Goal: Information Seeking & Learning: Learn about a topic

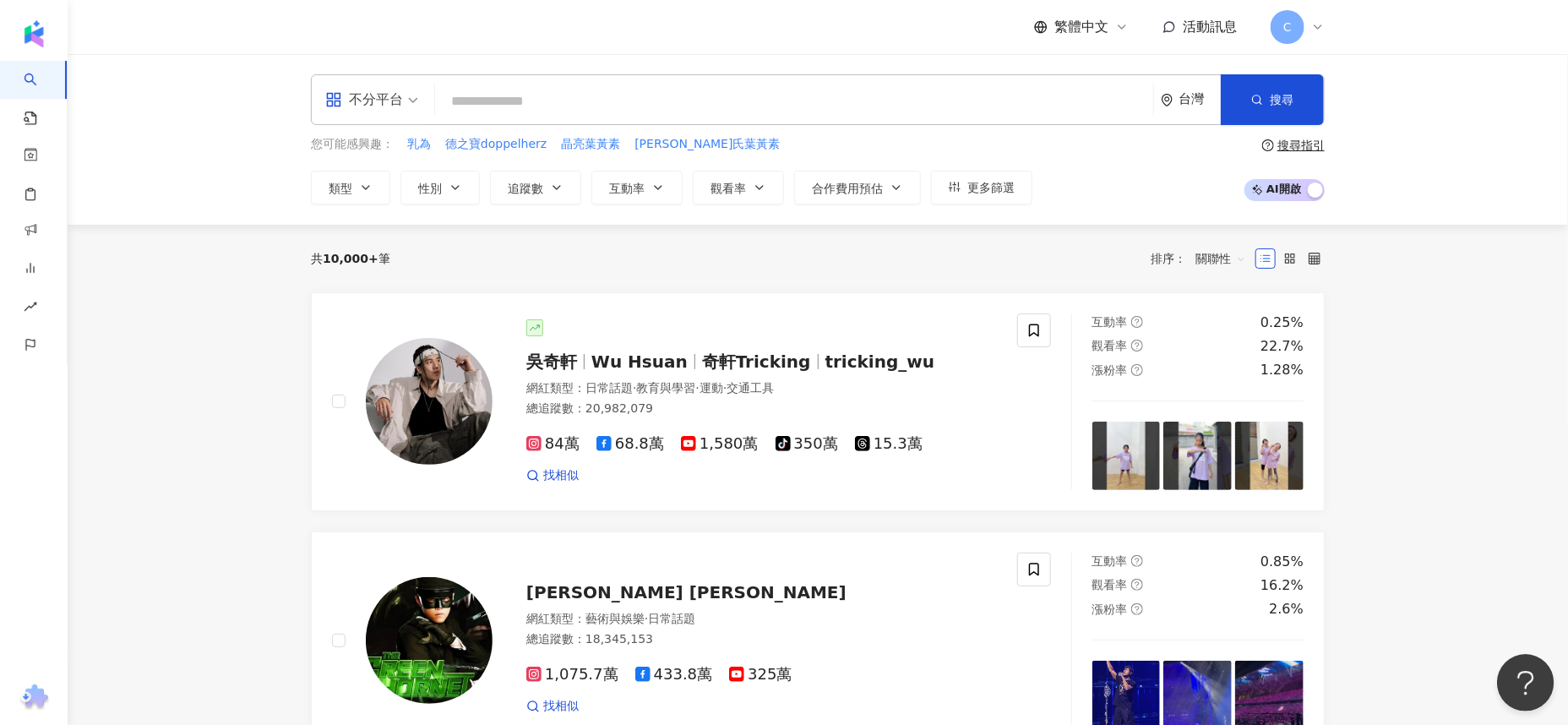
click at [1509, 671] on button "Open Beacon popover" at bounding box center [1522, 679] width 51 height 51
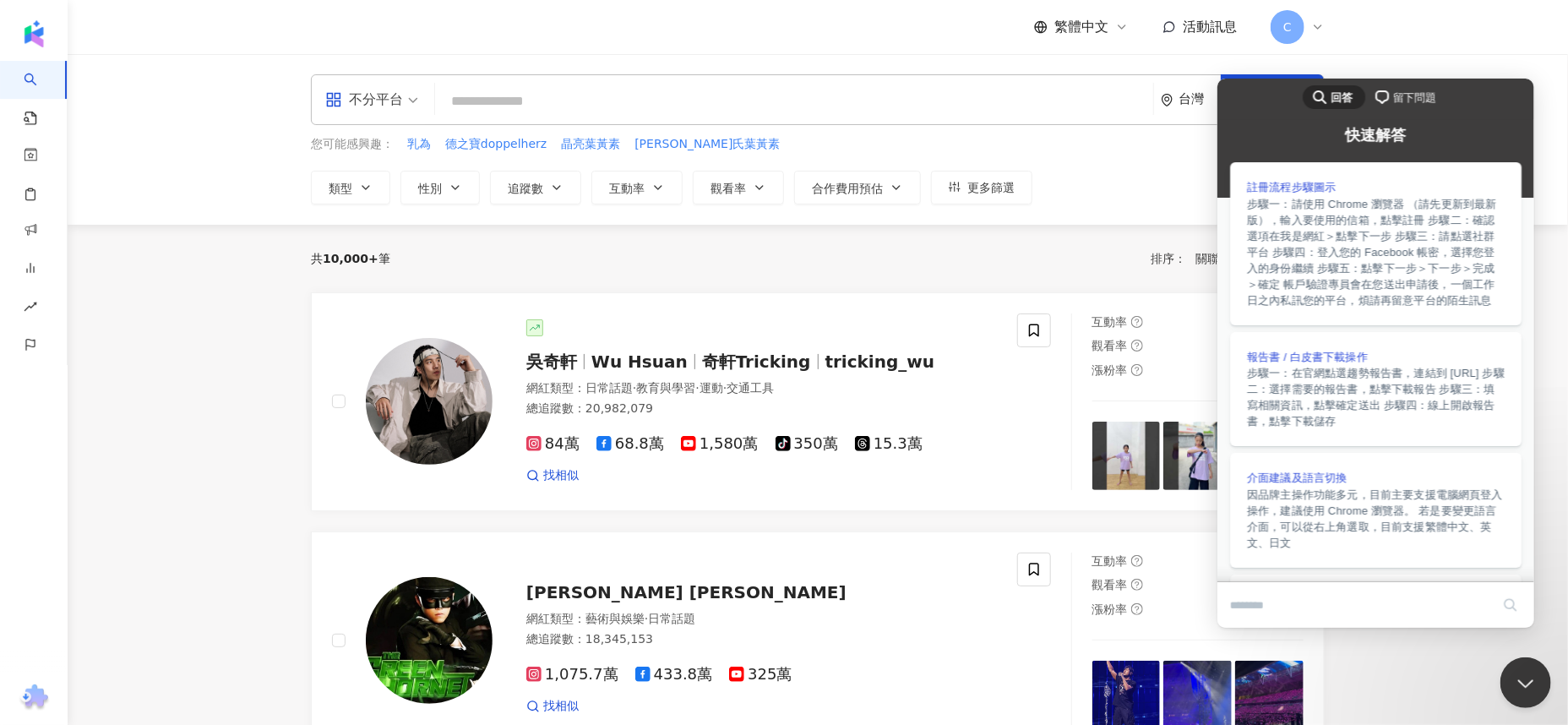
click at [1413, 94] on span "留下問題" at bounding box center [1414, 97] width 43 height 17
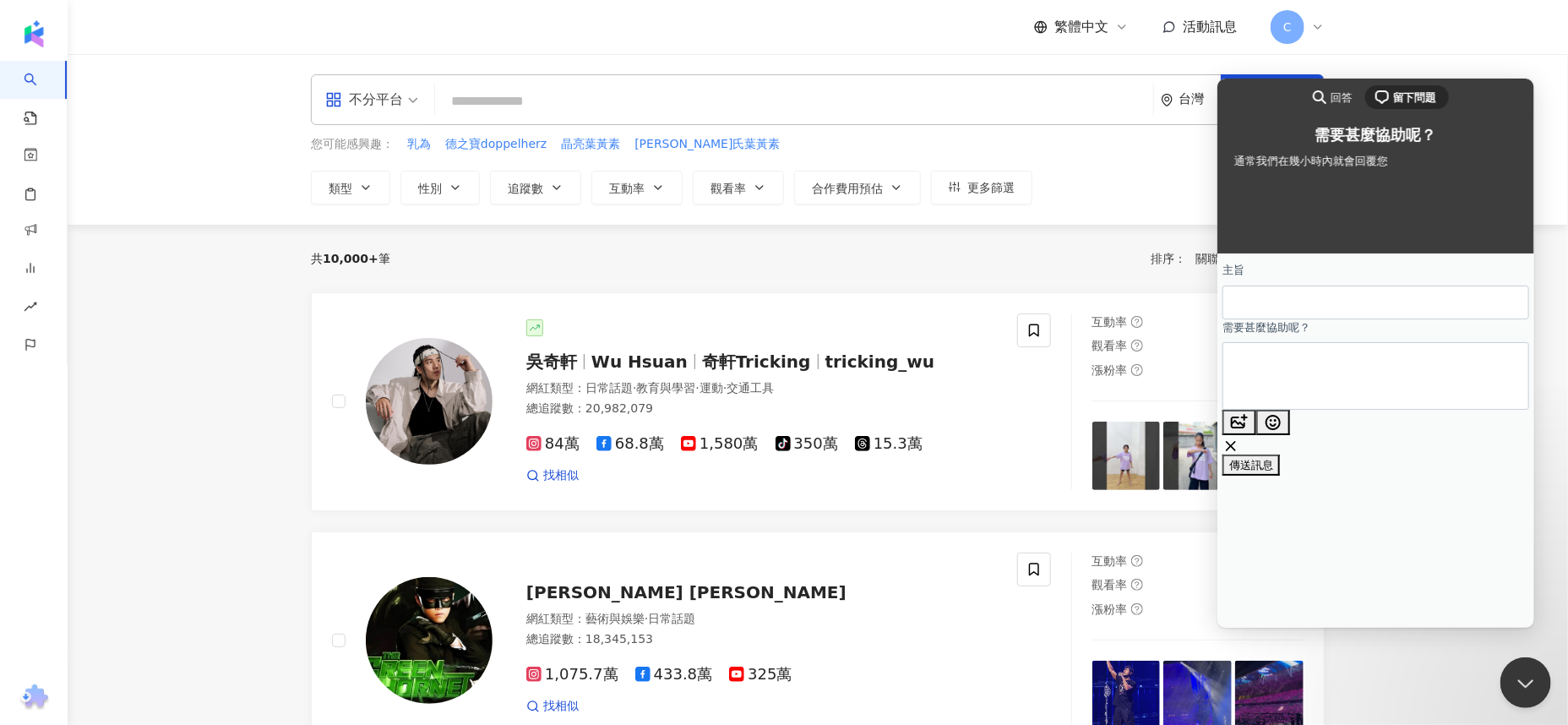
click at [1387, 39] on header "繁體中文 活動訊息 C" at bounding box center [818, 27] width 1501 height 54
click at [1521, 671] on button "Close Beacon popover" at bounding box center [1522, 679] width 51 height 51
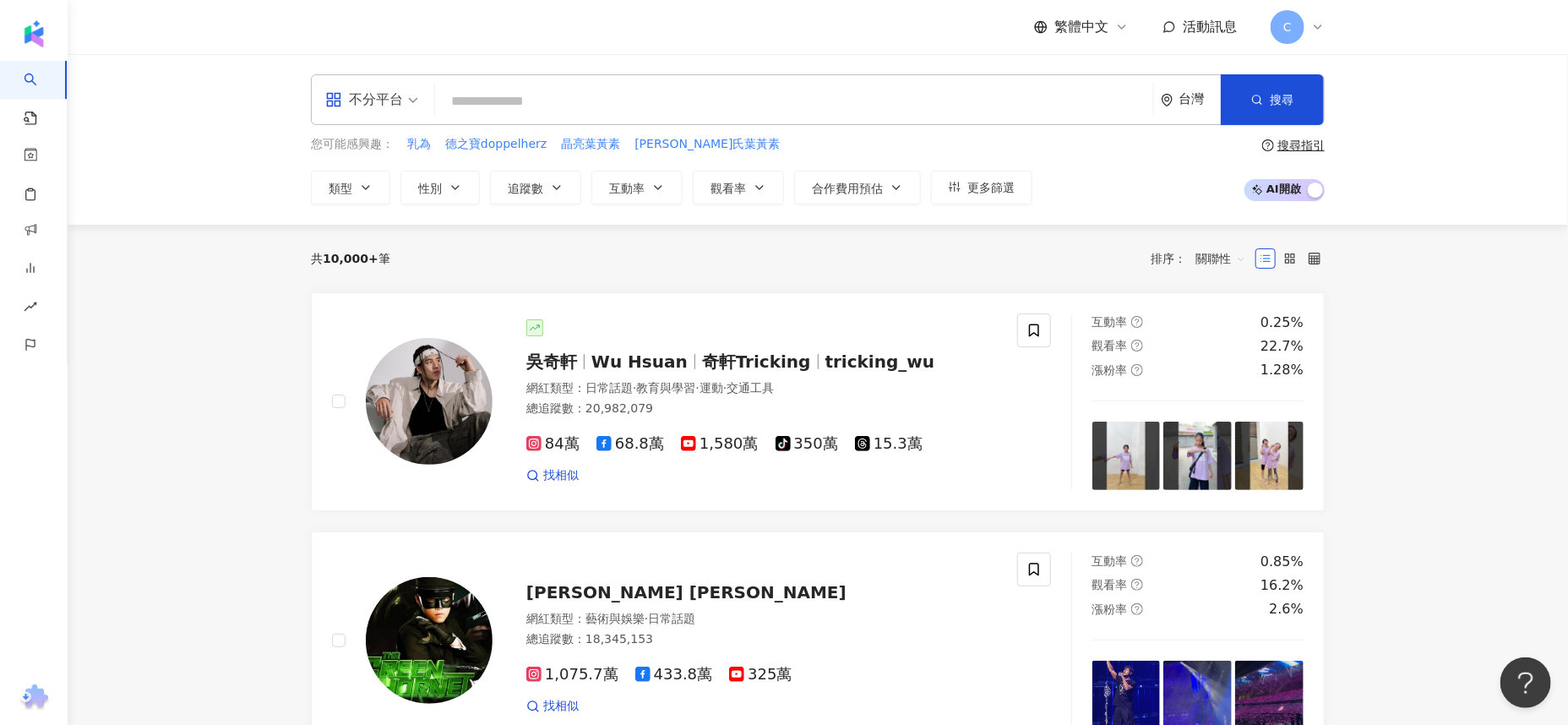
click at [1295, 141] on div "搜尋指引" at bounding box center [1301, 145] width 47 height 14
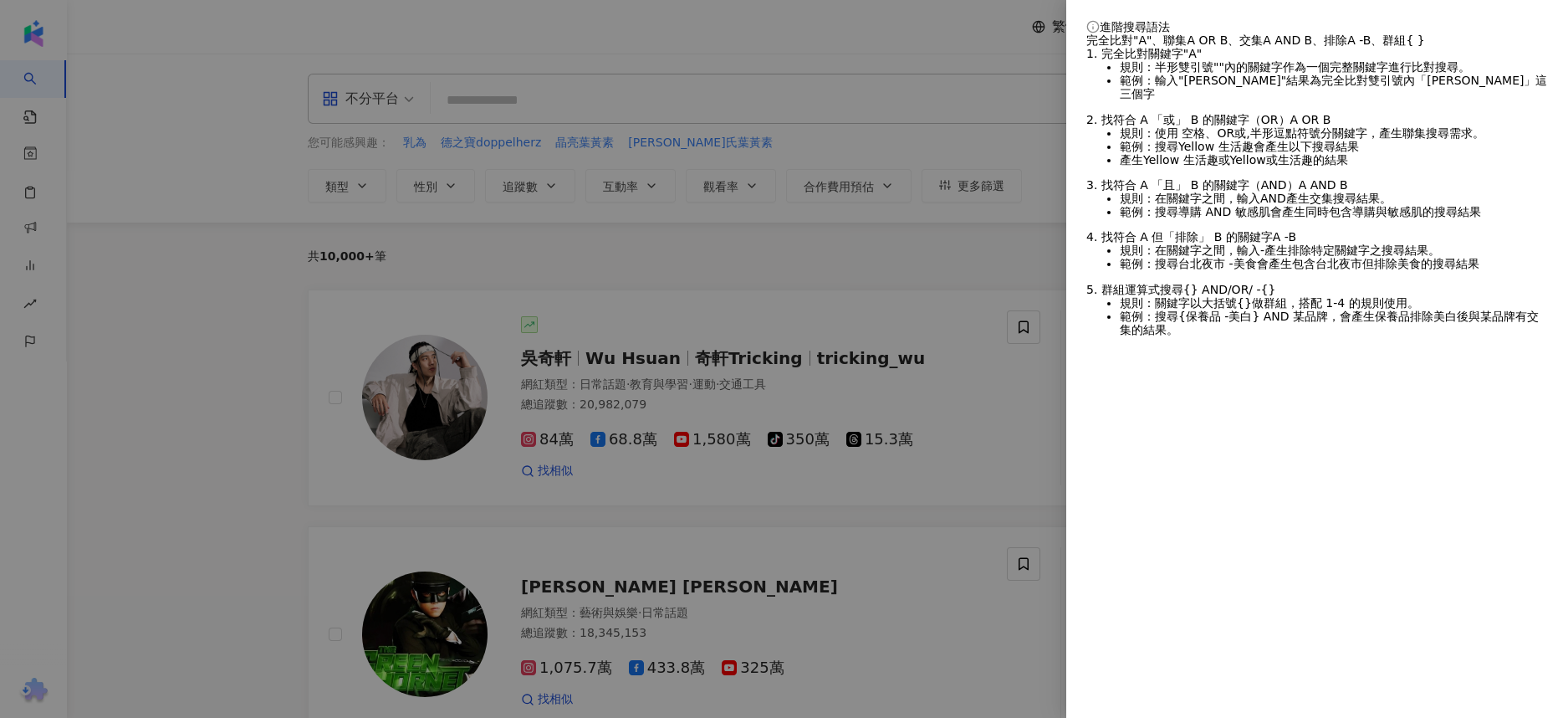
click at [1012, 63] on div at bounding box center [784, 359] width 1568 height 718
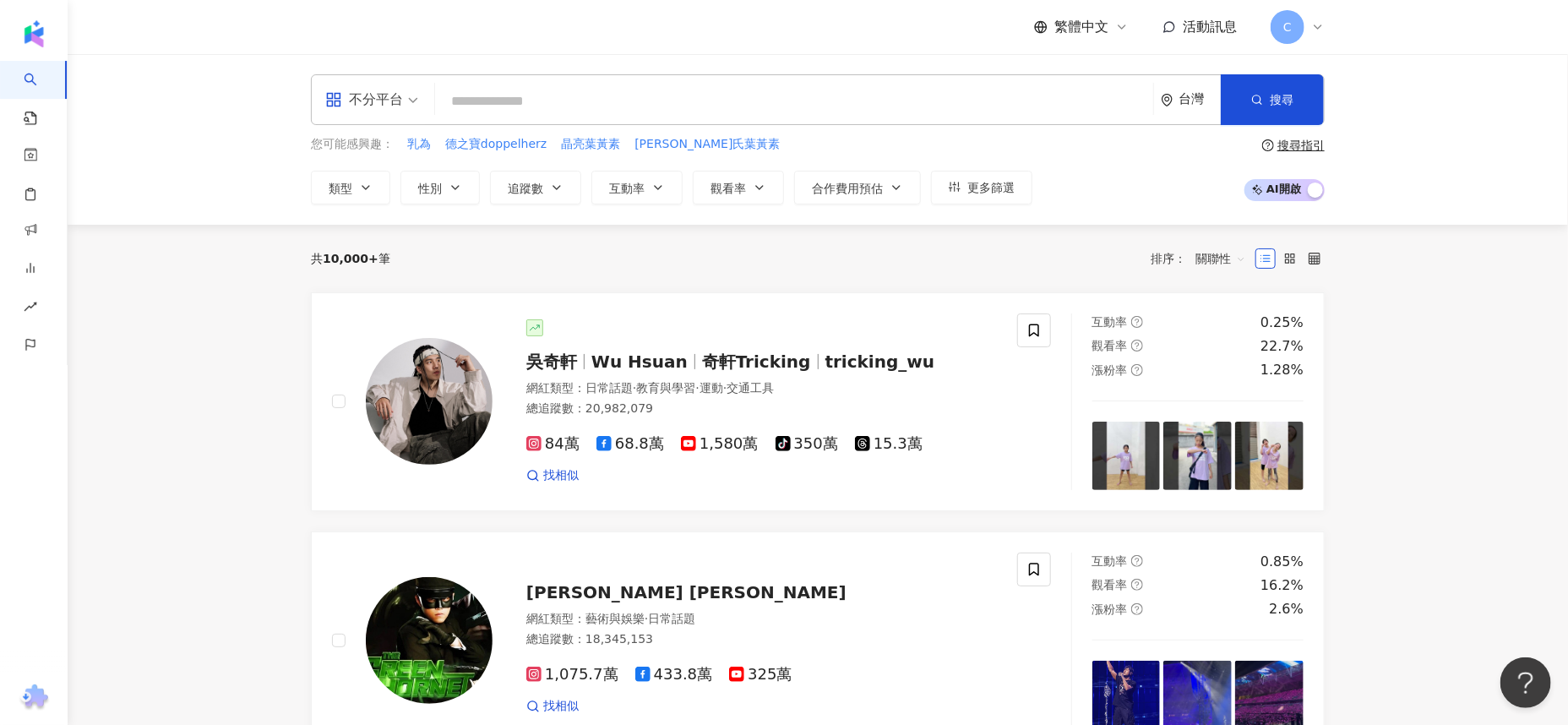
click at [1321, 28] on icon at bounding box center [1318, 27] width 14 height 14
click at [1290, 253] on icon at bounding box center [1290, 258] width 12 height 12
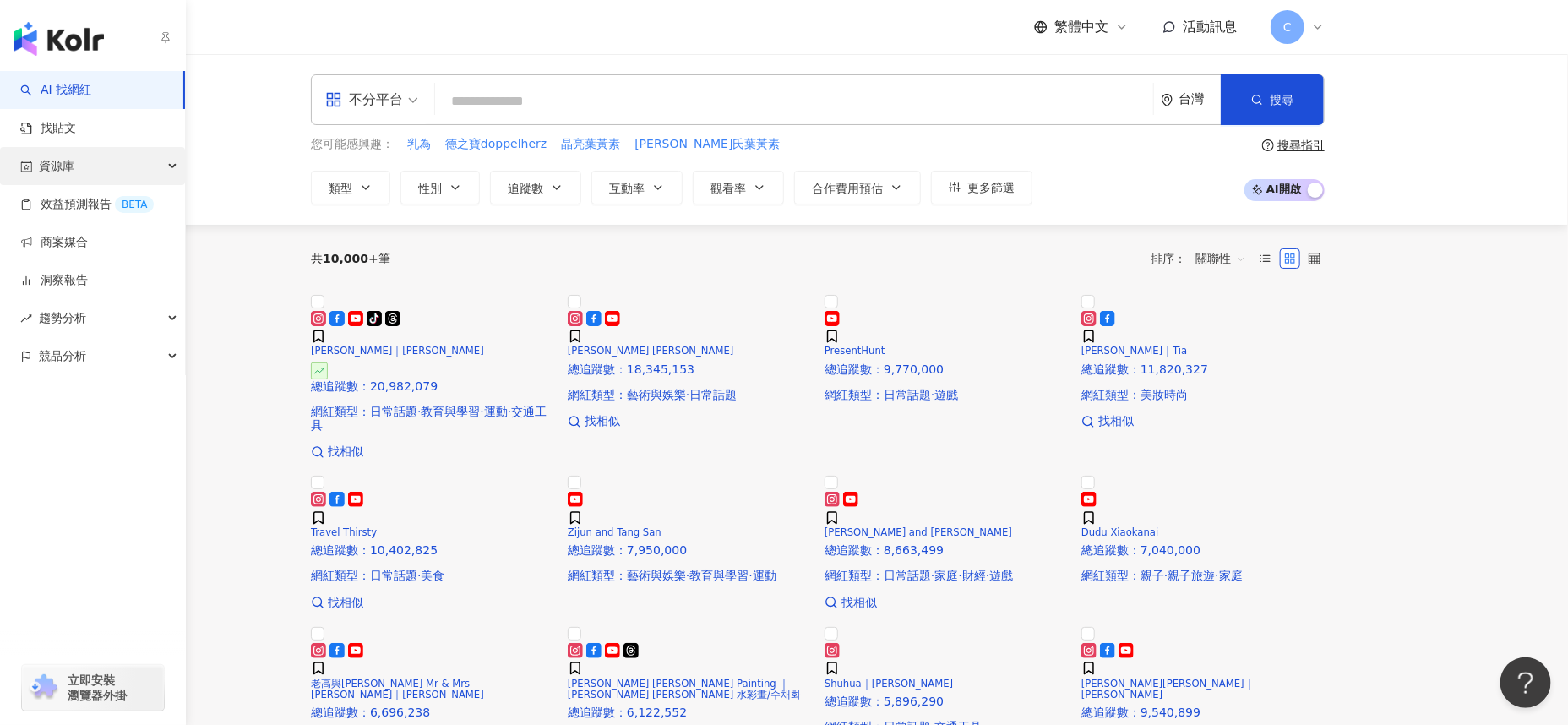
click at [167, 165] on div "資源庫" at bounding box center [92, 165] width 185 height 38
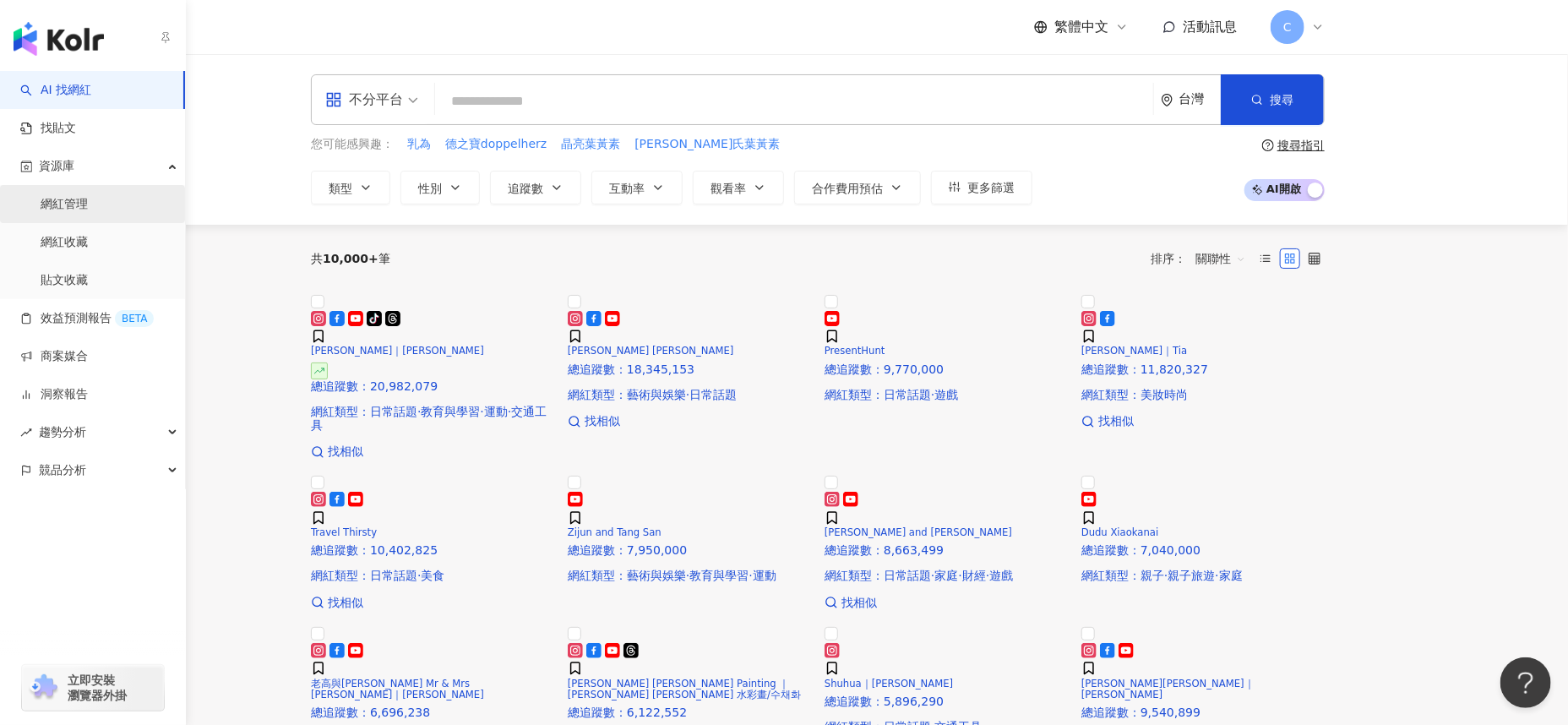
click at [88, 202] on link "網紅管理" at bounding box center [64, 204] width 47 height 17
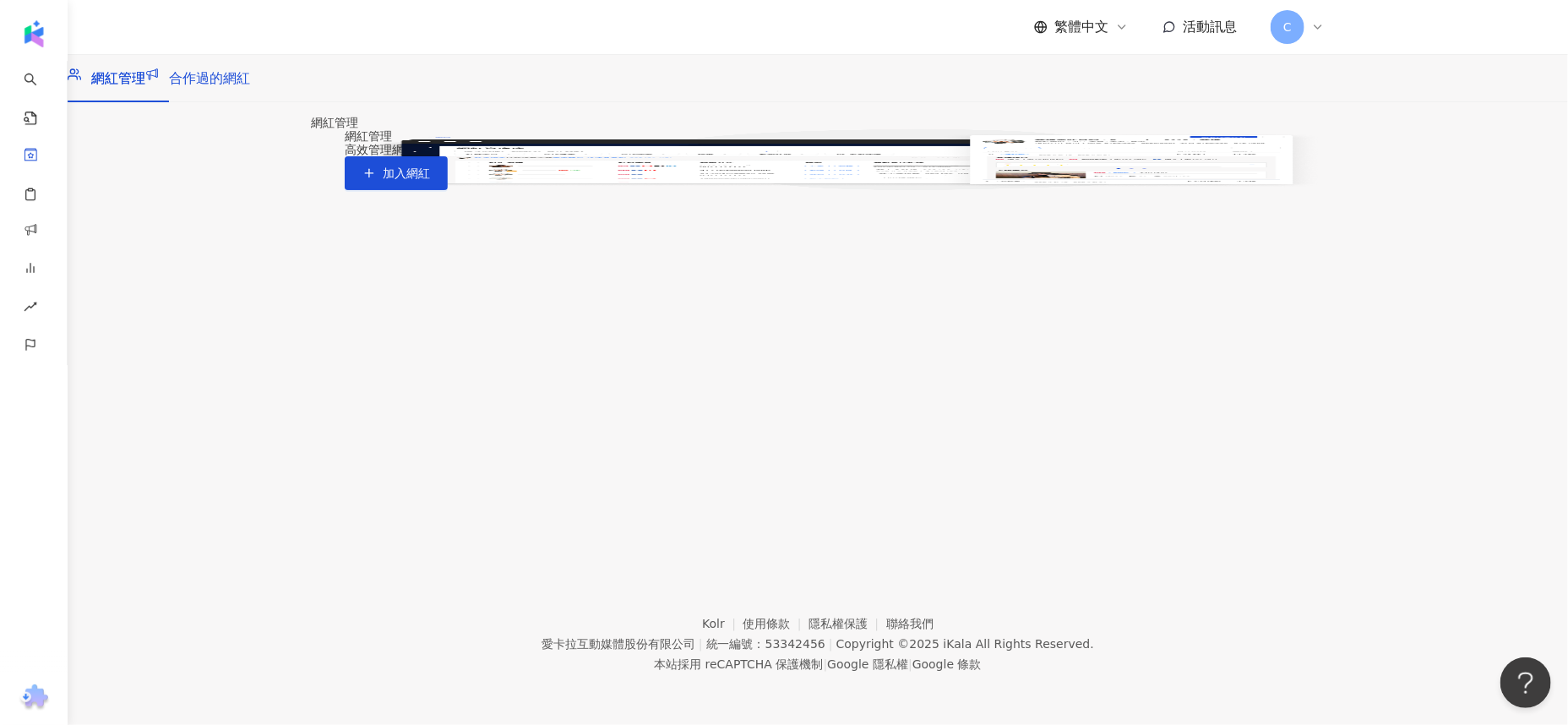
click at [250, 86] on span "合作過的網紅" at bounding box center [210, 78] width 81 height 16
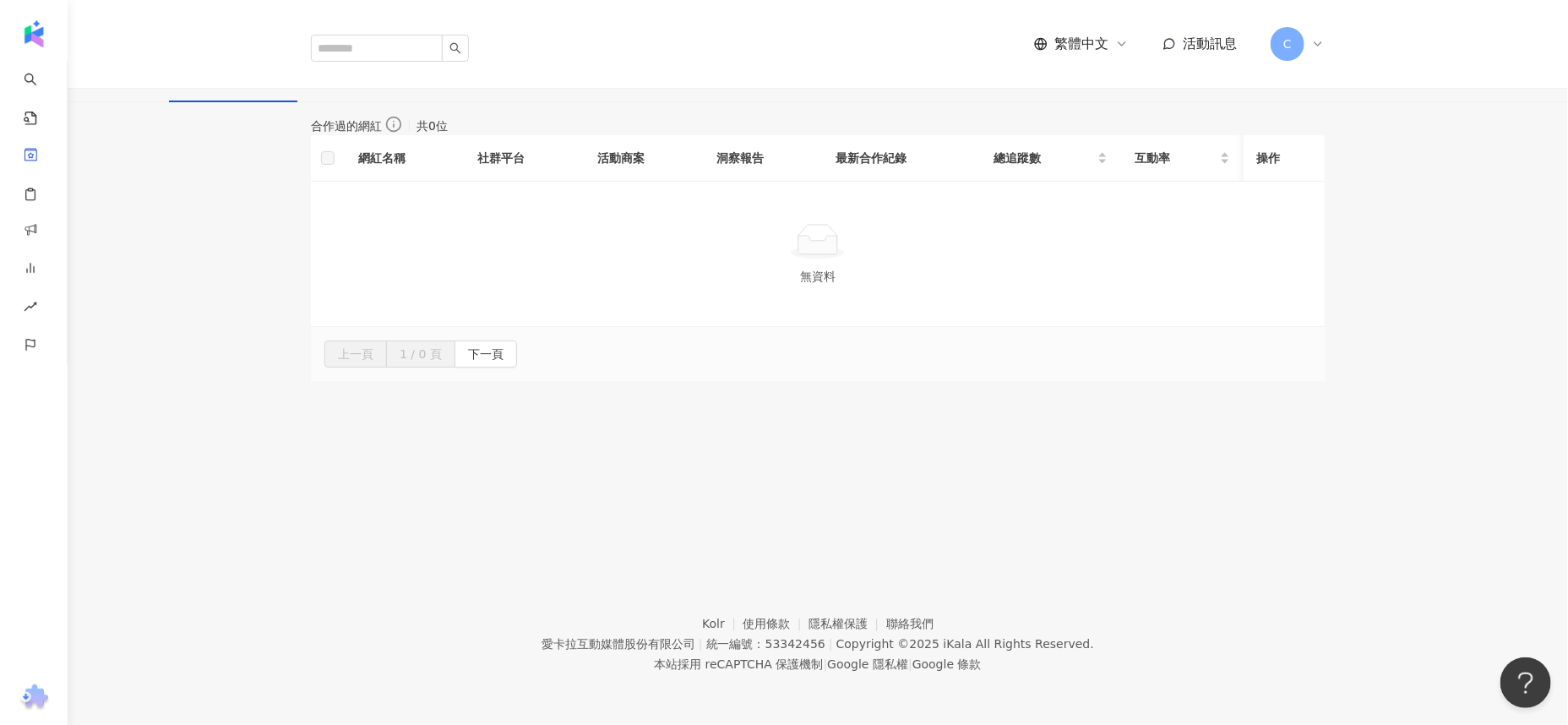
click at [145, 86] on span "網紅管理" at bounding box center [118, 78] width 55 height 16
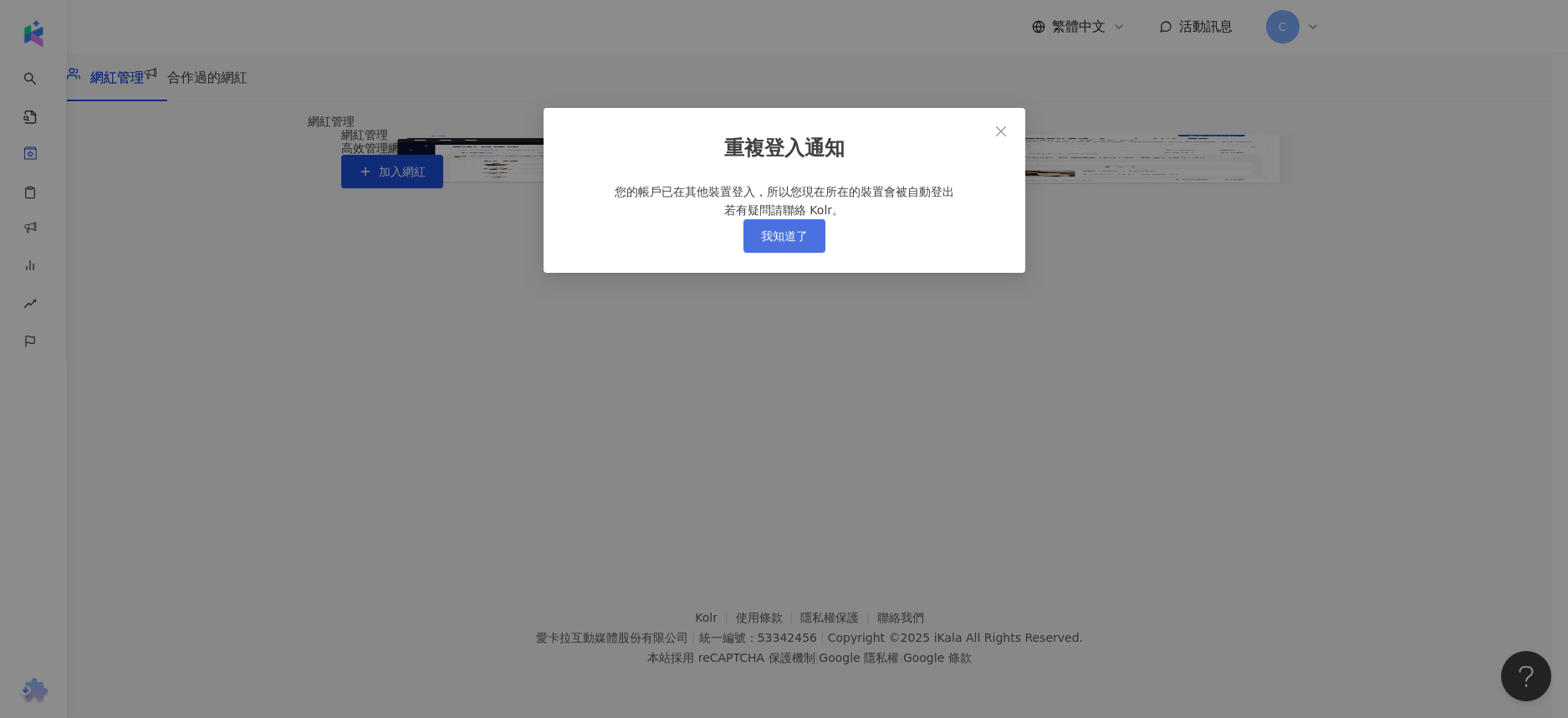
click at [802, 242] on span "我知道了" at bounding box center [784, 236] width 47 height 14
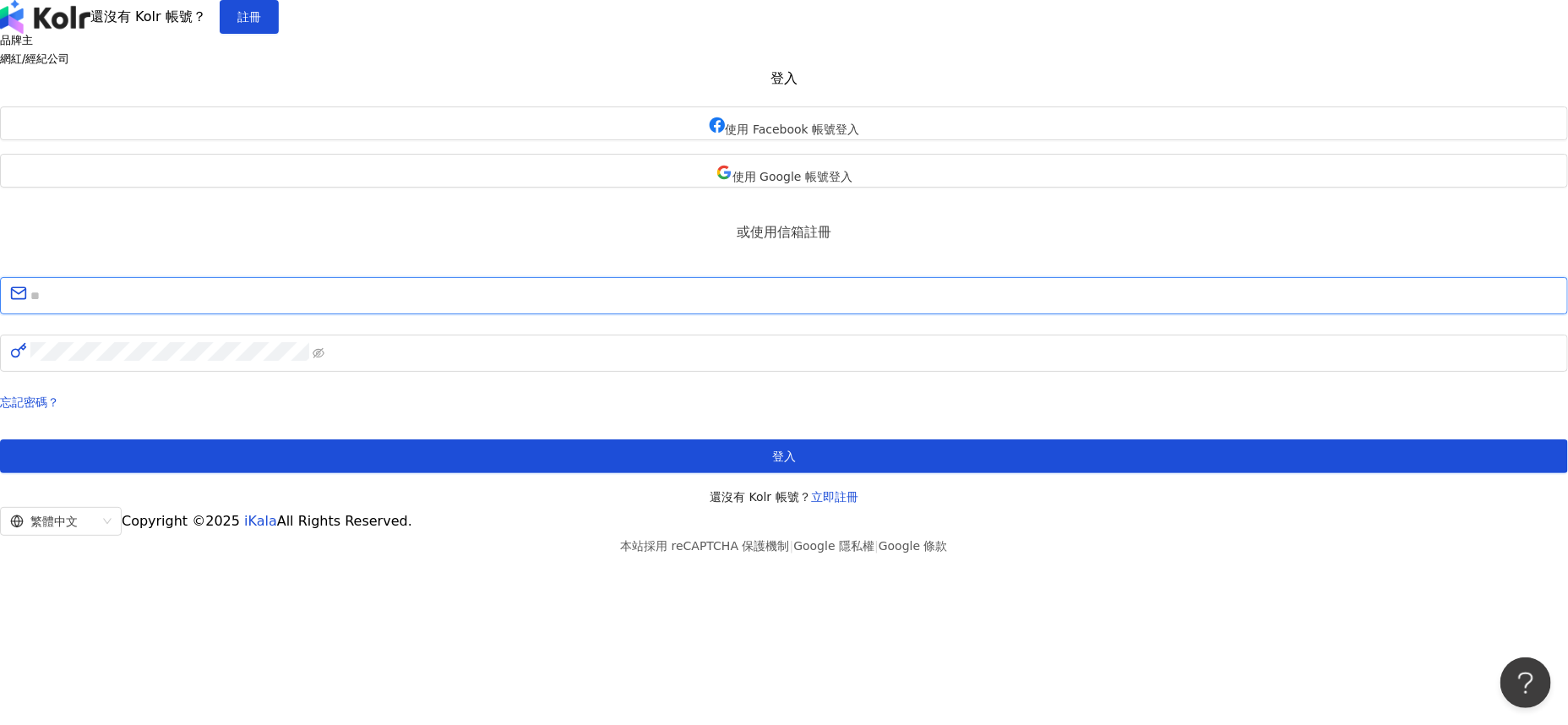
type input "**********"
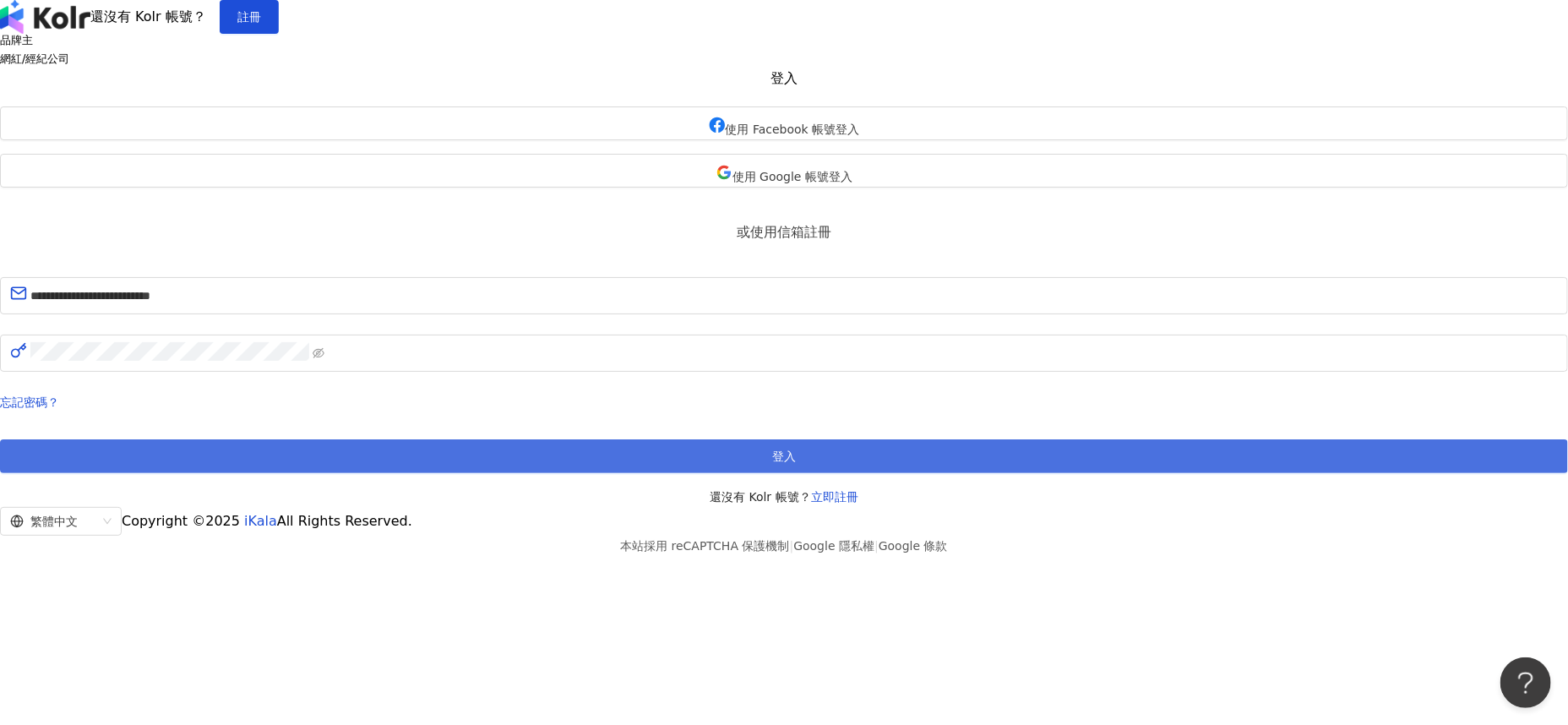
click at [770, 473] on button "登入" at bounding box center [784, 456] width 1568 height 34
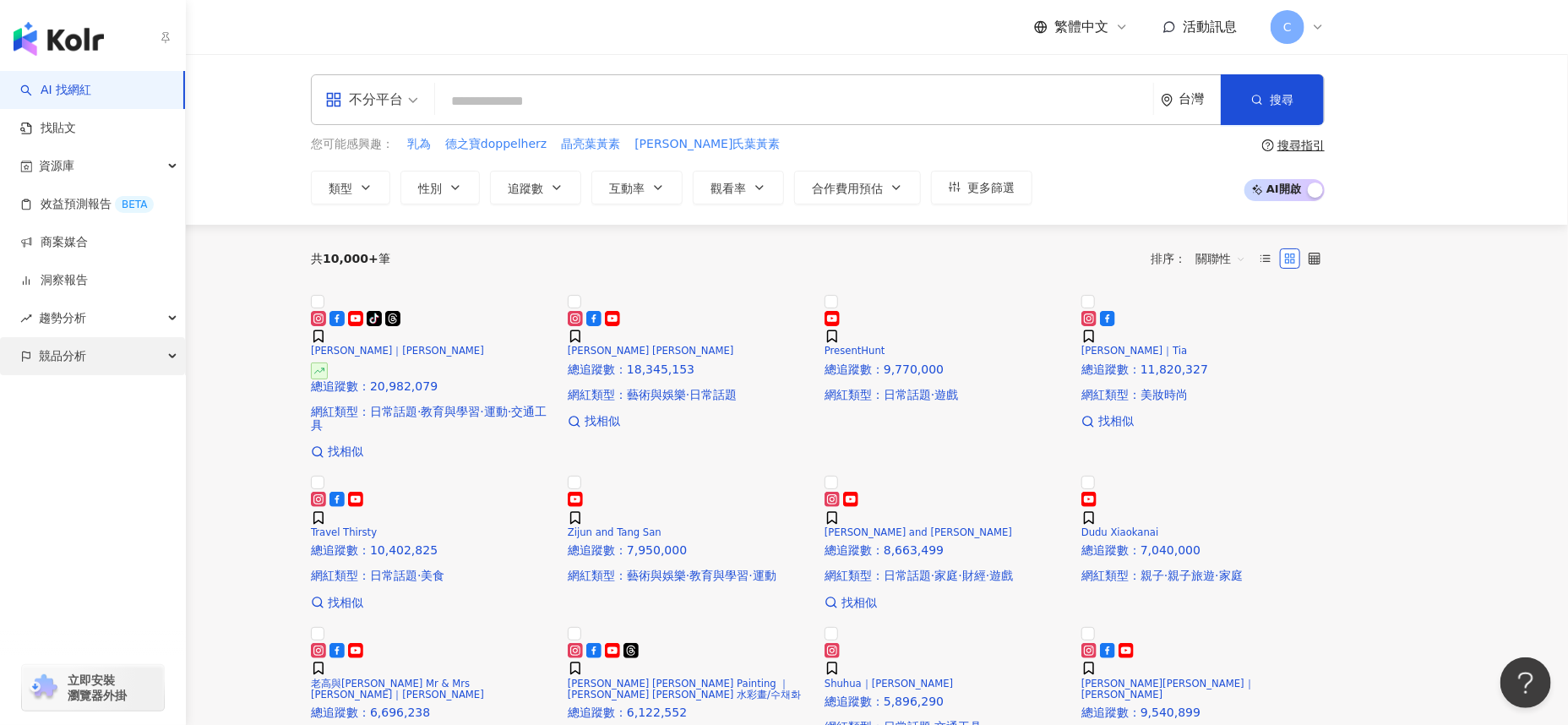
click at [170, 356] on icon "button" at bounding box center [174, 356] width 8 height 0
click at [170, 354] on div "競品分析" at bounding box center [92, 356] width 185 height 38
click at [165, 315] on div "趨勢分析" at bounding box center [92, 318] width 185 height 38
click at [88, 250] on link "商案媒合" at bounding box center [54, 242] width 67 height 17
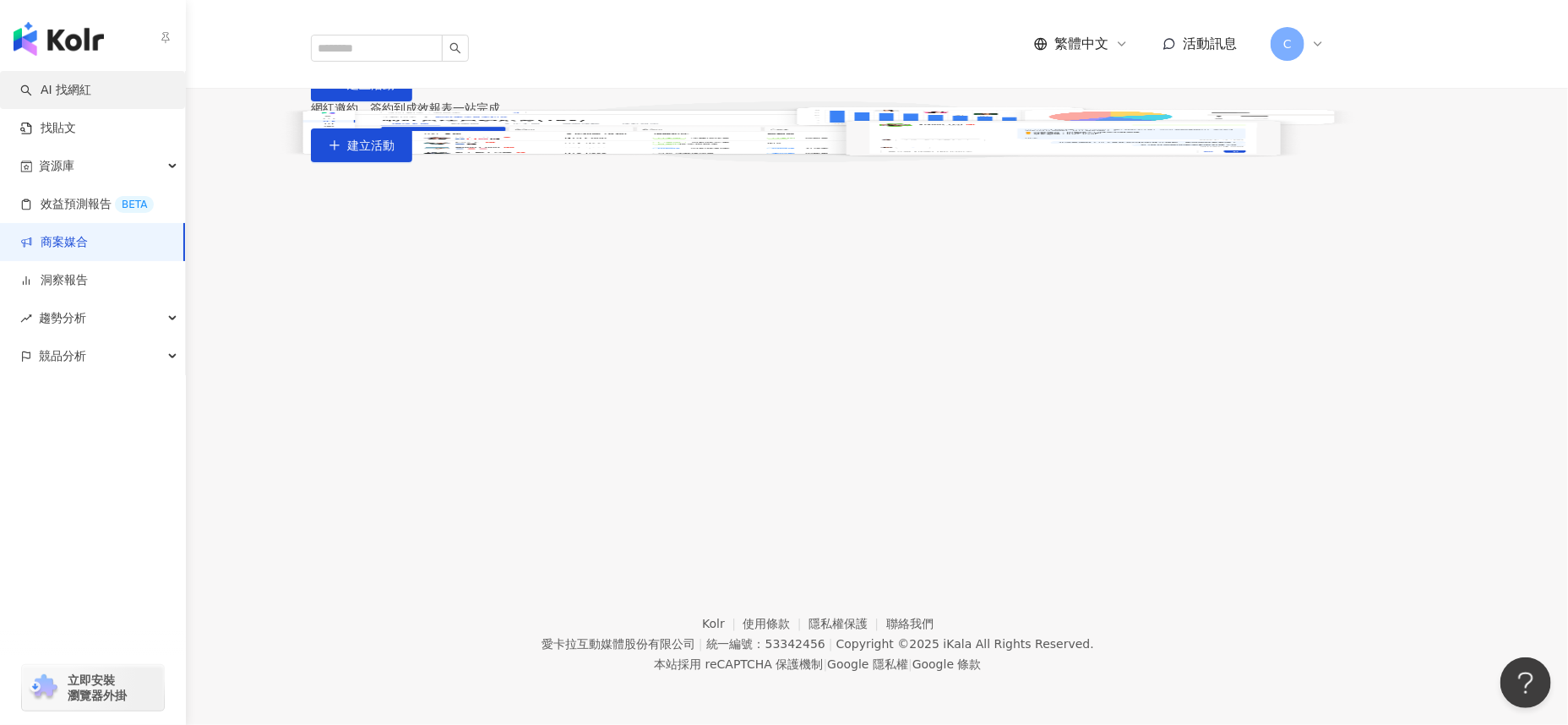
click at [83, 89] on link "AI 找網紅" at bounding box center [55, 91] width 71 height 17
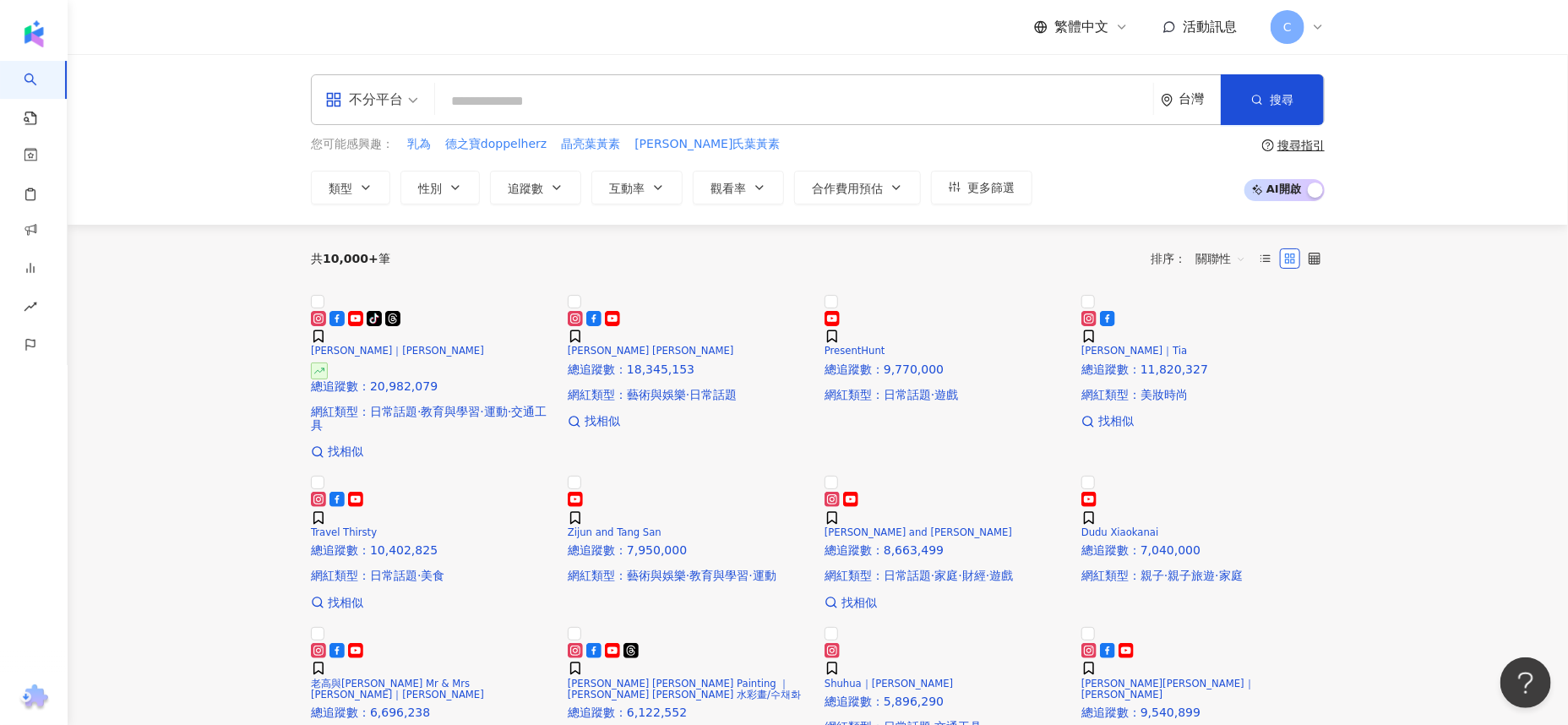
click at [544, 99] on input "search" at bounding box center [794, 101] width 705 height 32
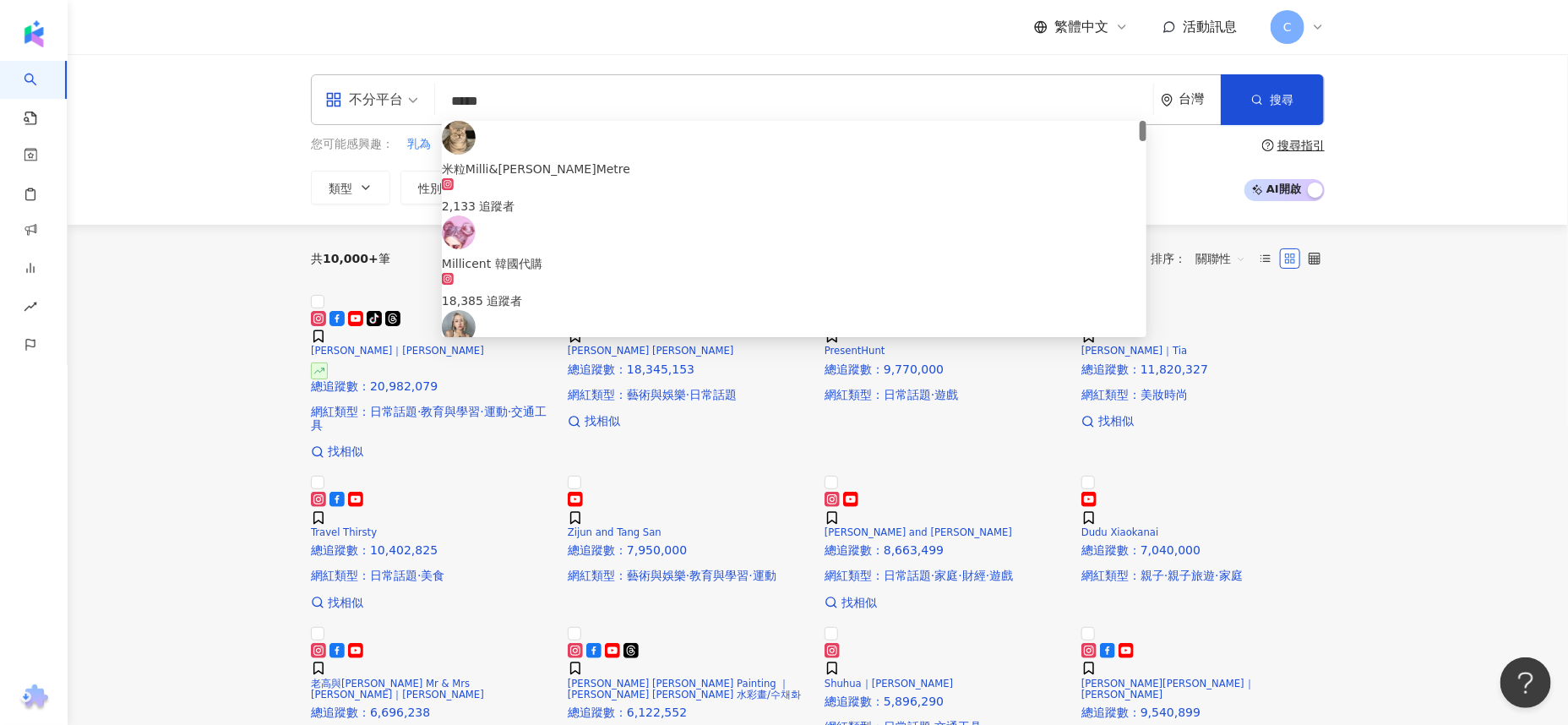
type input "*****"
click at [1489, 591] on main "不分平台 ***** 台灣 搜尋 e2bad316-8a9d-4a36-a939-fe0c3585aced f5e05da7-0f83-456e-82e7-5…" at bounding box center [818, 513] width 1501 height 916
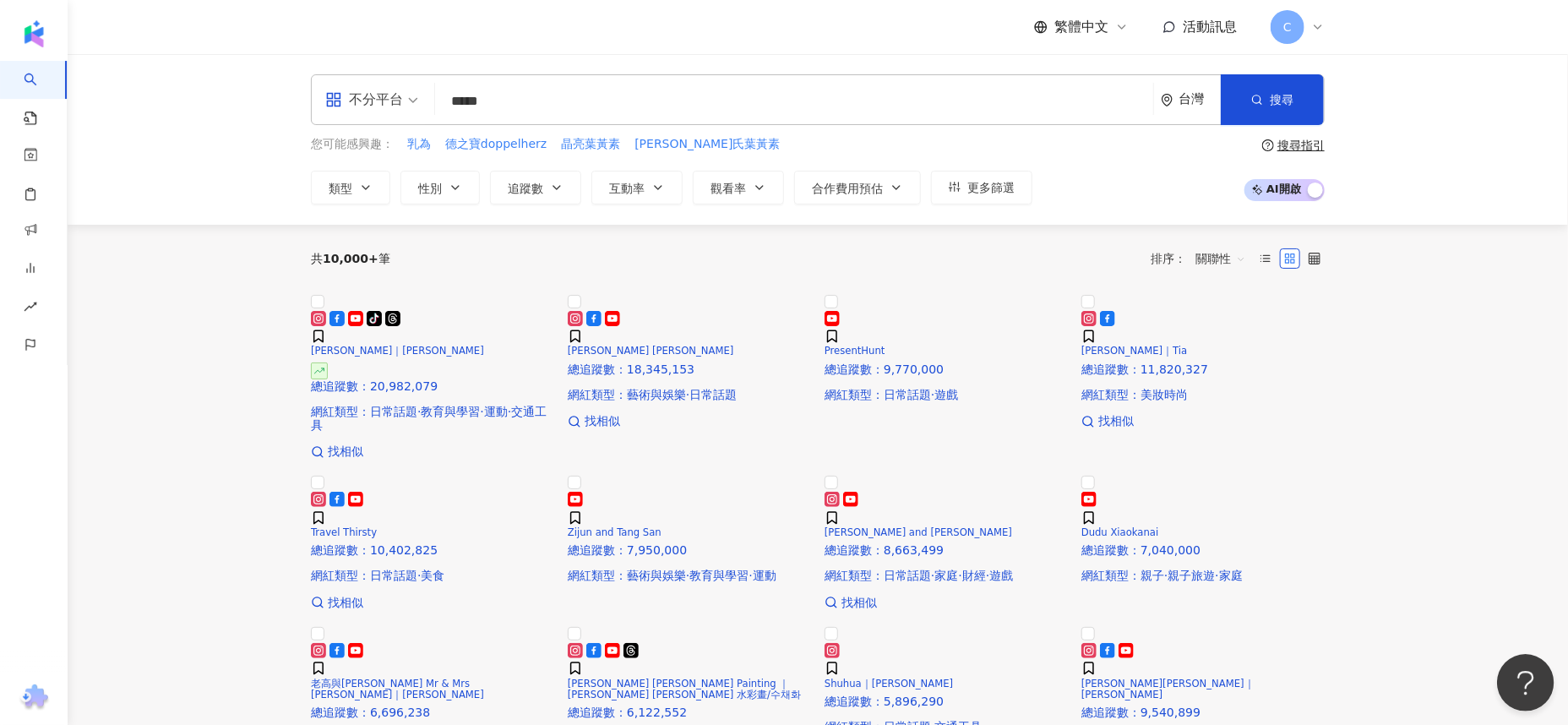
click at [1518, 671] on button "Open Beacon popover" at bounding box center [1522, 679] width 51 height 51
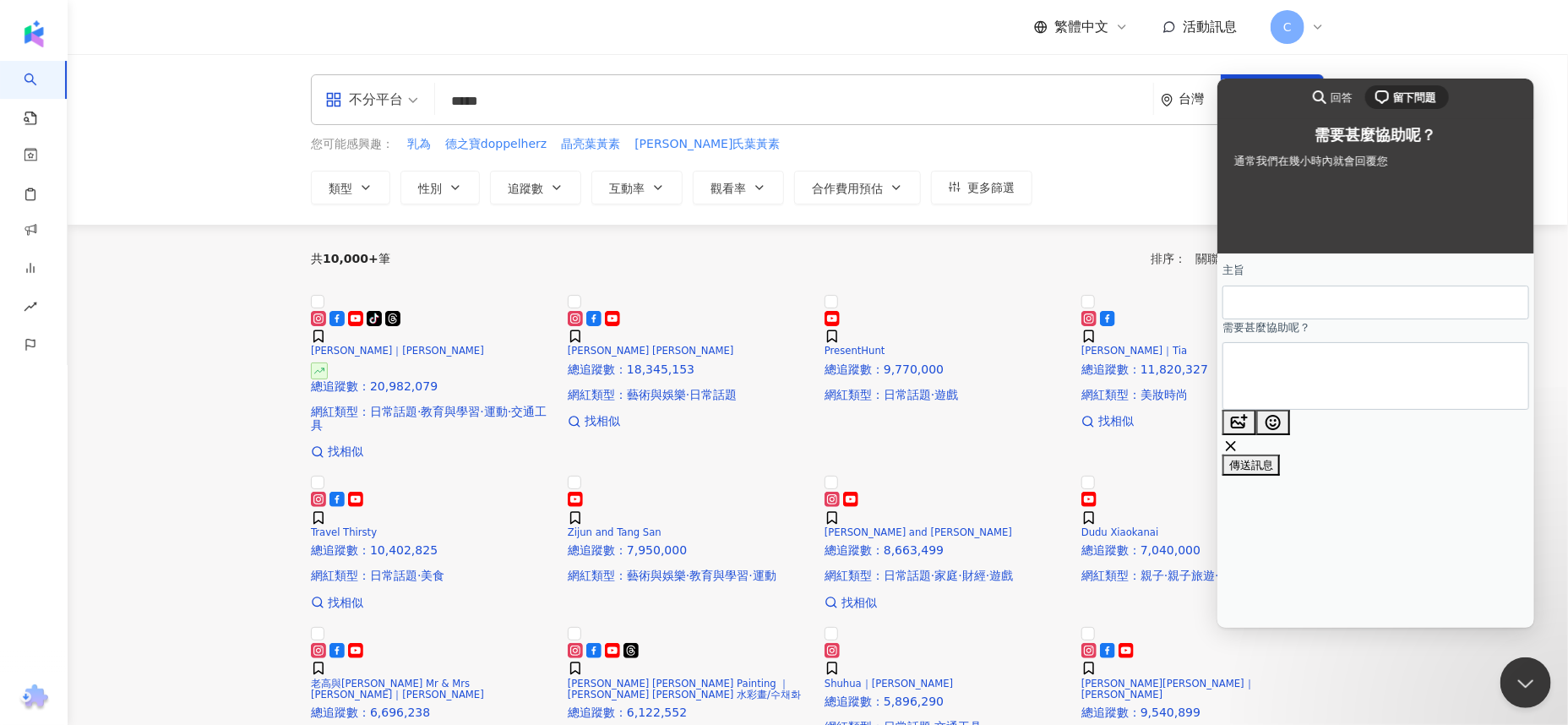
click at [1420, 674] on main "不分平台 ***** 台灣 搜尋 e2bad316-8a9d-4a36-a939-fe0c3585aced f5e05da7-0f83-456e-82e7-5…" at bounding box center [818, 513] width 1501 height 916
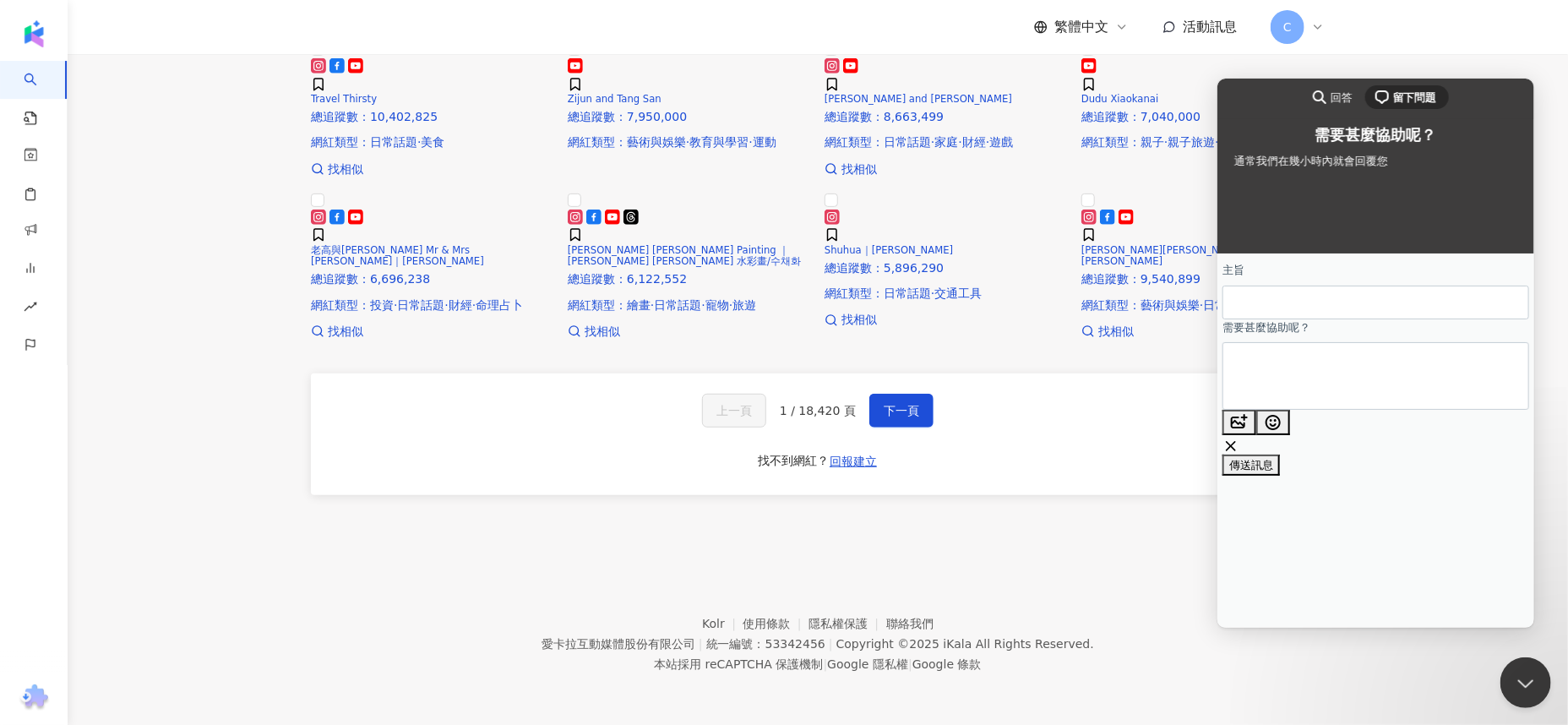
scroll to position [1055, 0]
click at [1063, 550] on footer "Kolr 使用條款 隱私權保護 聯絡我們 愛卡拉互動媒體股份有限公司 | 統一編號：53342456 | Copyright © 2025 iKala All…" at bounding box center [818, 631] width 1501 height 187
click at [851, 459] on span "回報建立" at bounding box center [853, 461] width 47 height 14
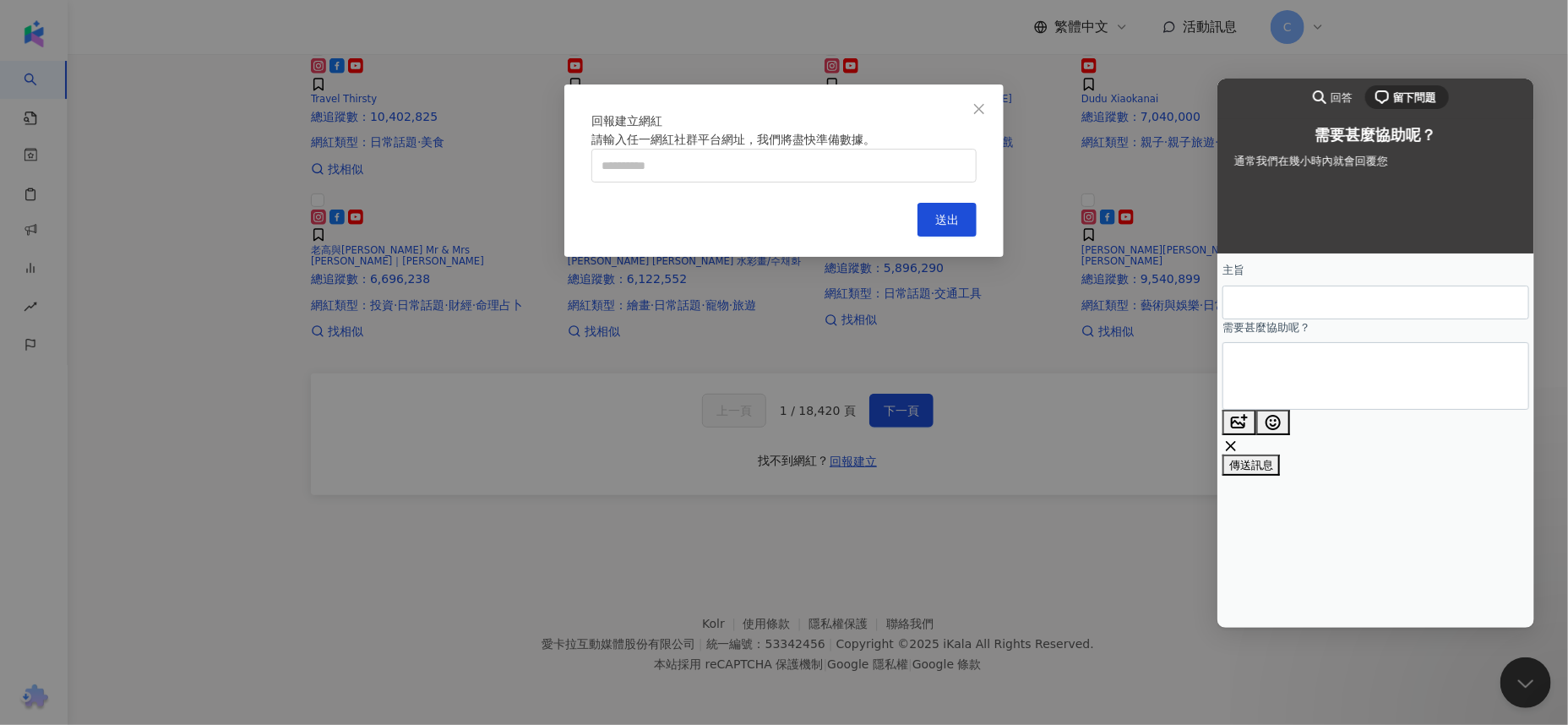
click at [1530, 677] on div "回報建立網紅 請輸入任一網紅社群平台網址，我們將盡快準備數據。 Cancel 送出" at bounding box center [784, 362] width 1568 height 725
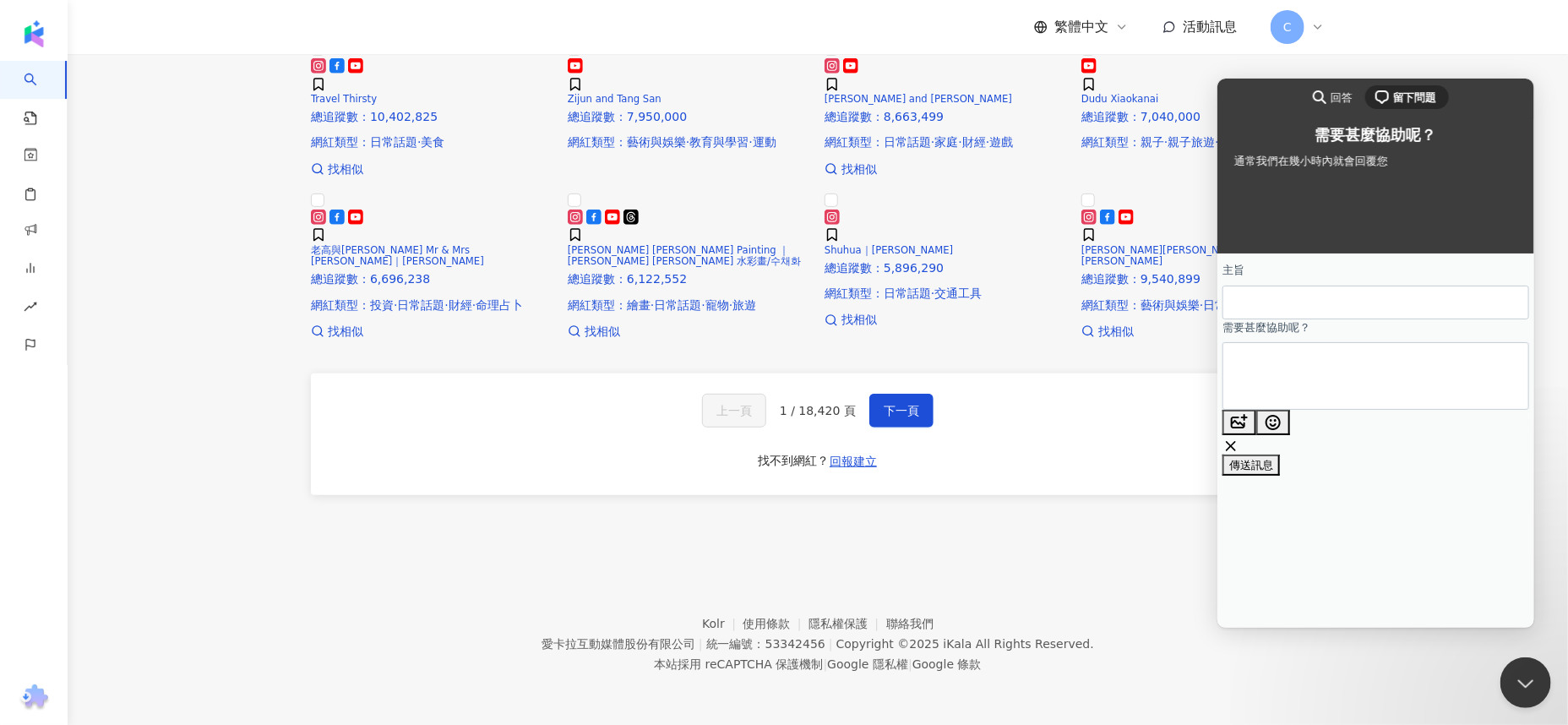
click at [1181, 626] on footer "Kolr 使用條款 隱私權保護 聯絡我們 愛卡拉互動媒體股份有限公司 | 統一編號：53342456 | Copyright © 2025 iKala All…" at bounding box center [818, 631] width 1501 height 187
click at [1525, 677] on button "Close Beacon popover" at bounding box center [1522, 679] width 51 height 51
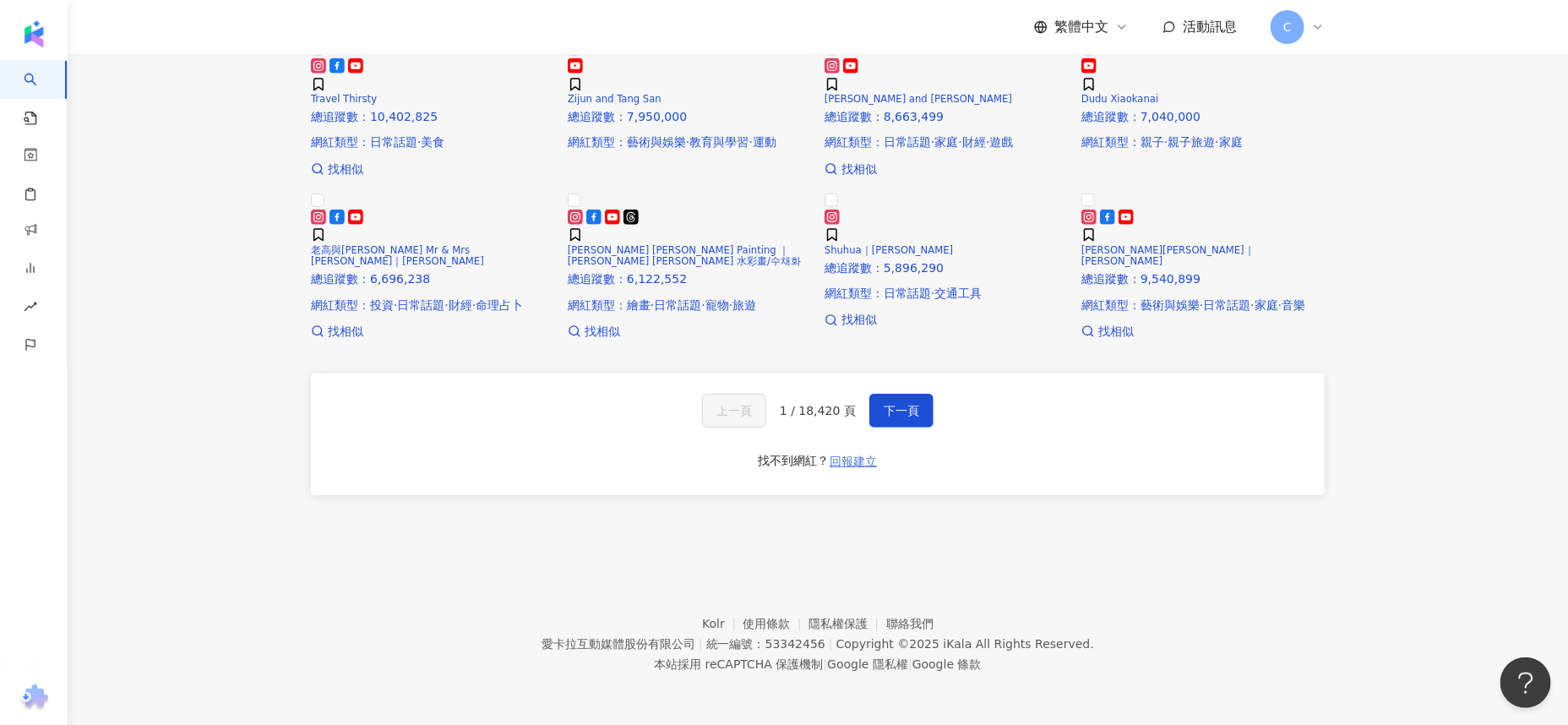
click at [847, 462] on span "回報建立" at bounding box center [853, 461] width 47 height 14
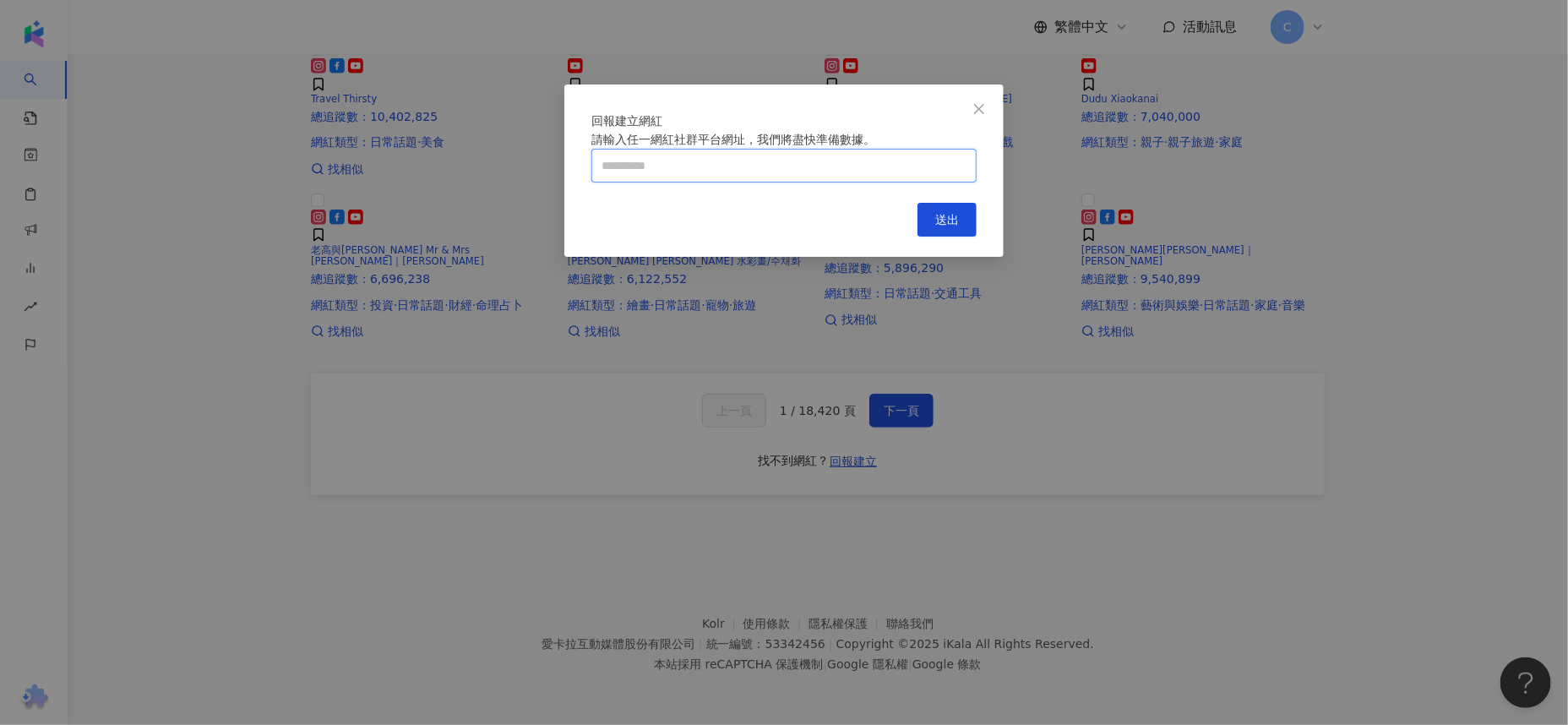
click at [744, 183] on input "text" at bounding box center [784, 165] width 385 height 34
paste input "**********"
type input "**********"
click at [939, 226] on span "送出" at bounding box center [947, 219] width 24 height 14
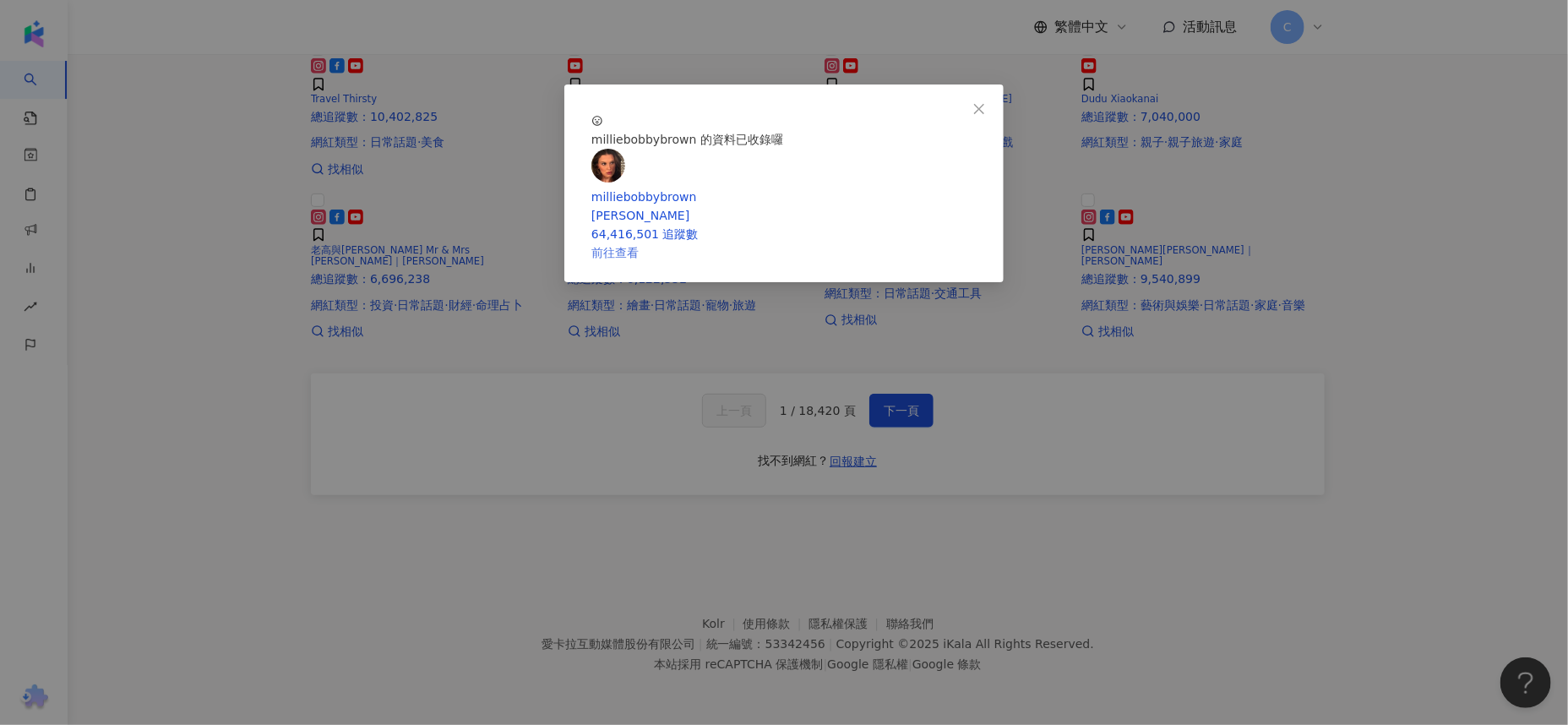
click at [638, 260] on link "前往查看" at bounding box center [614, 252] width 47 height 14
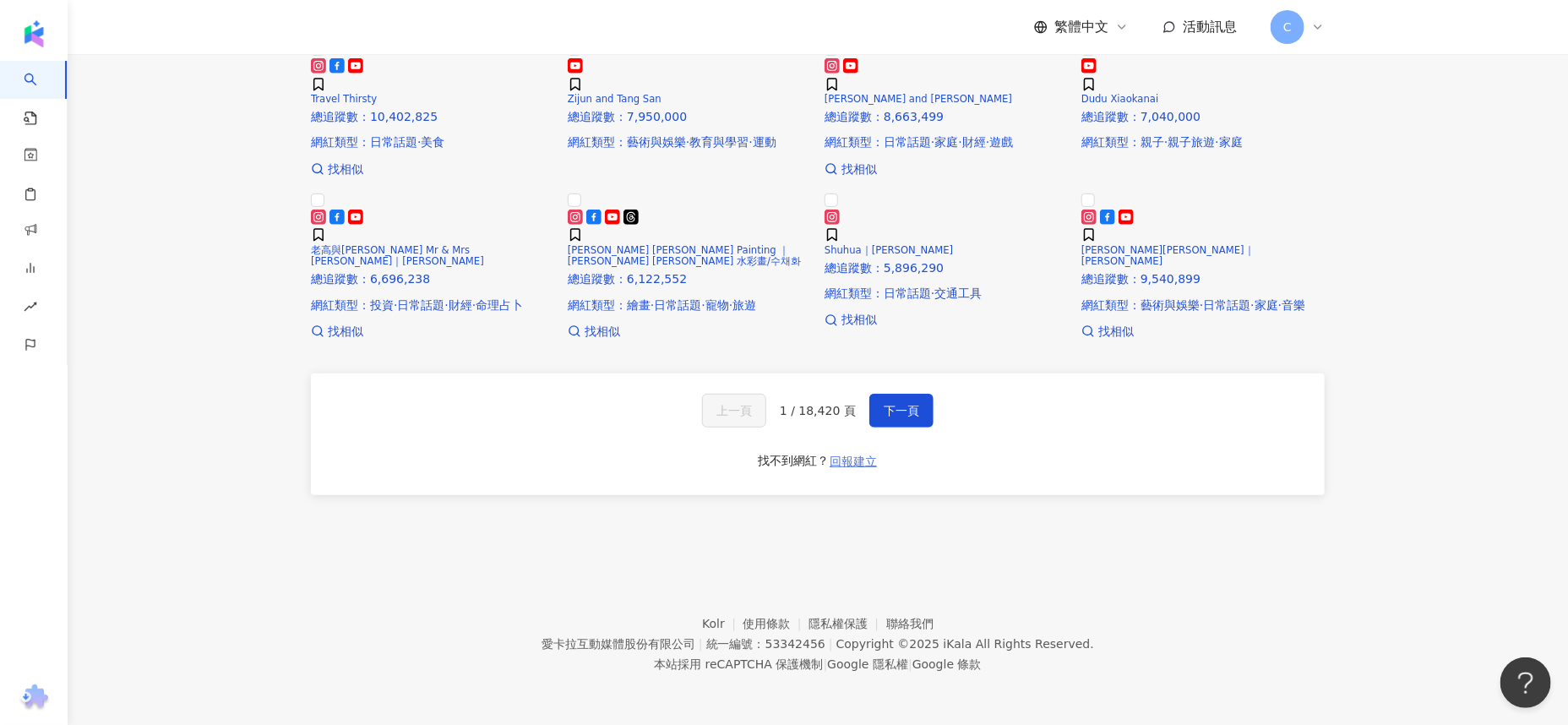
click at [862, 462] on span "回報建立" at bounding box center [853, 461] width 47 height 14
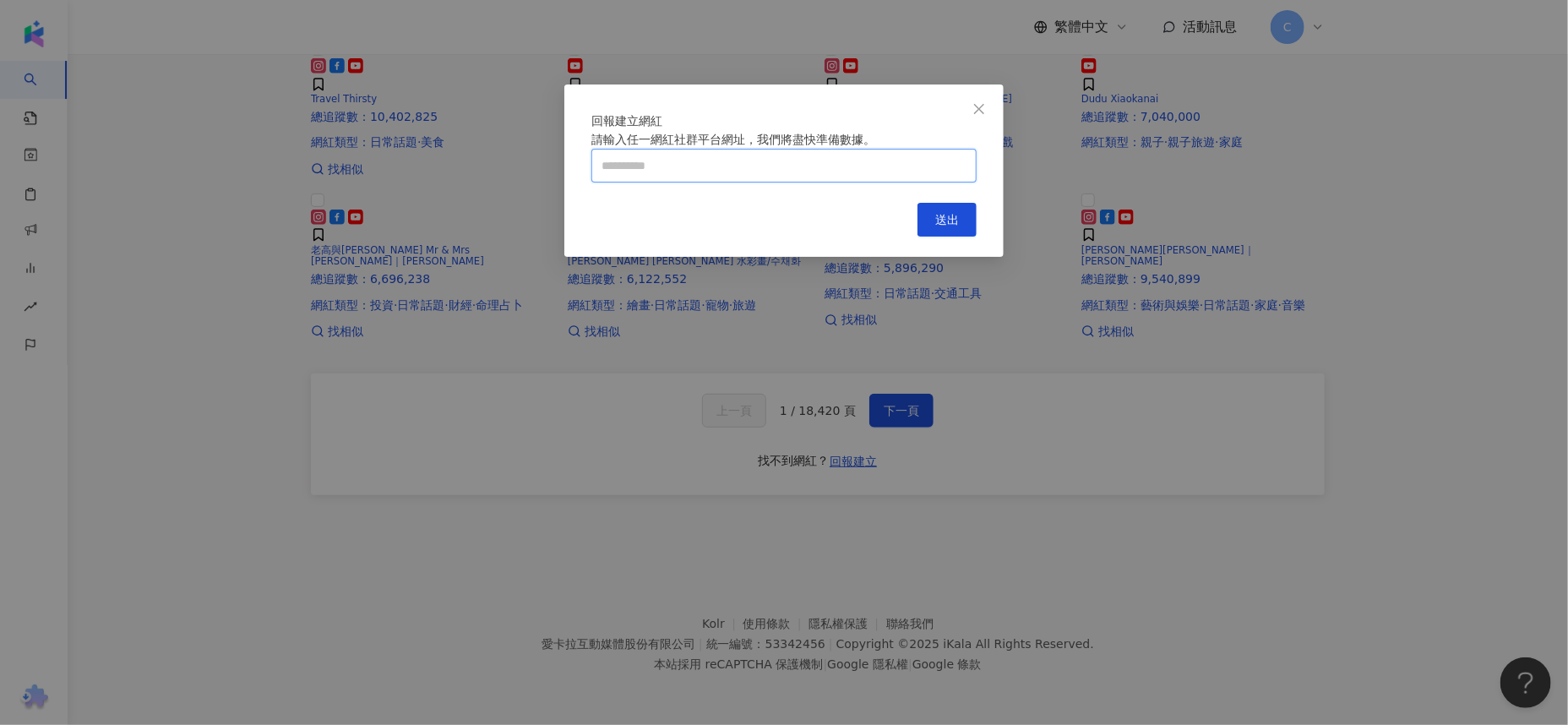
click at [774, 183] on input "text" at bounding box center [784, 165] width 385 height 34
paste input "**********"
type input "**********"
click at [939, 226] on span "送出" at bounding box center [947, 219] width 24 height 14
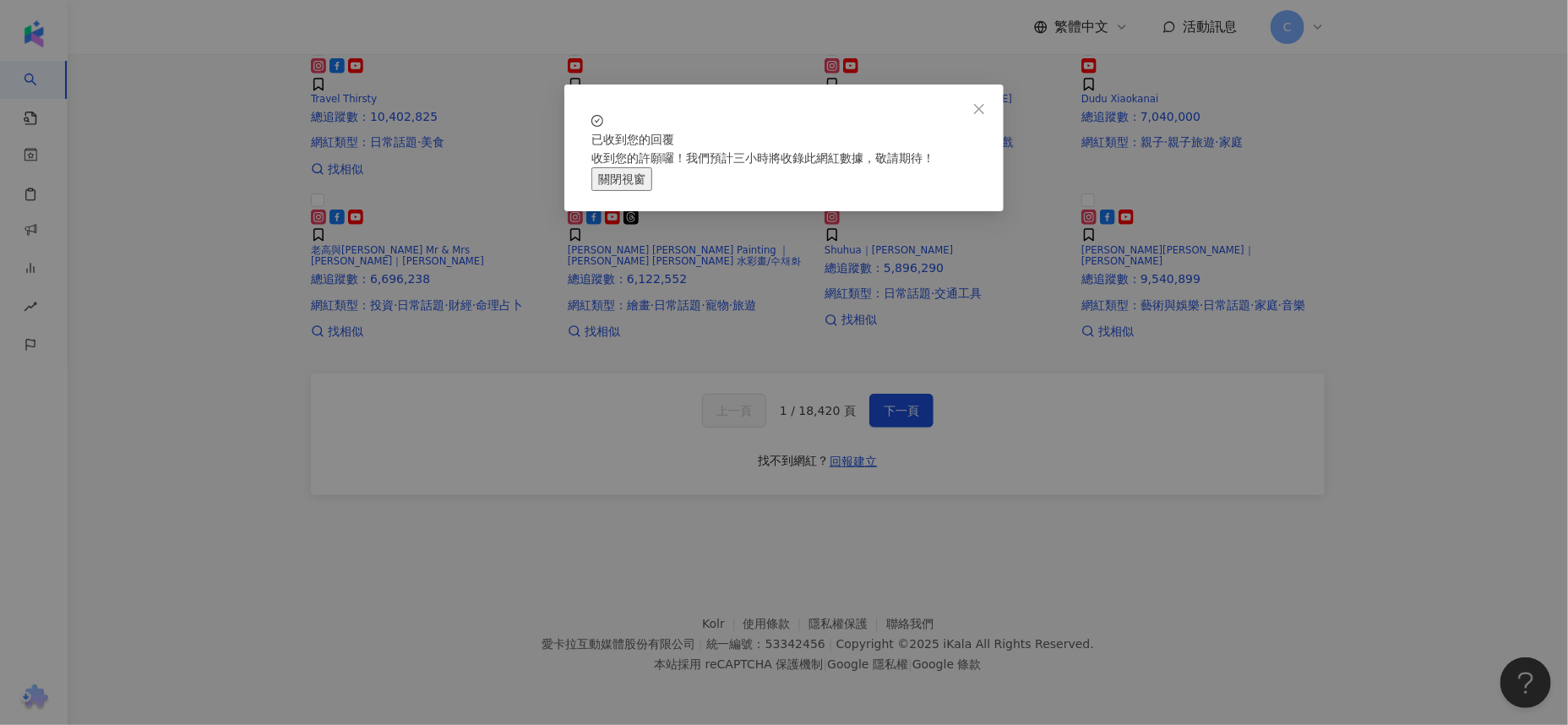
click at [652, 191] on button "關閉視窗" at bounding box center [622, 179] width 61 height 24
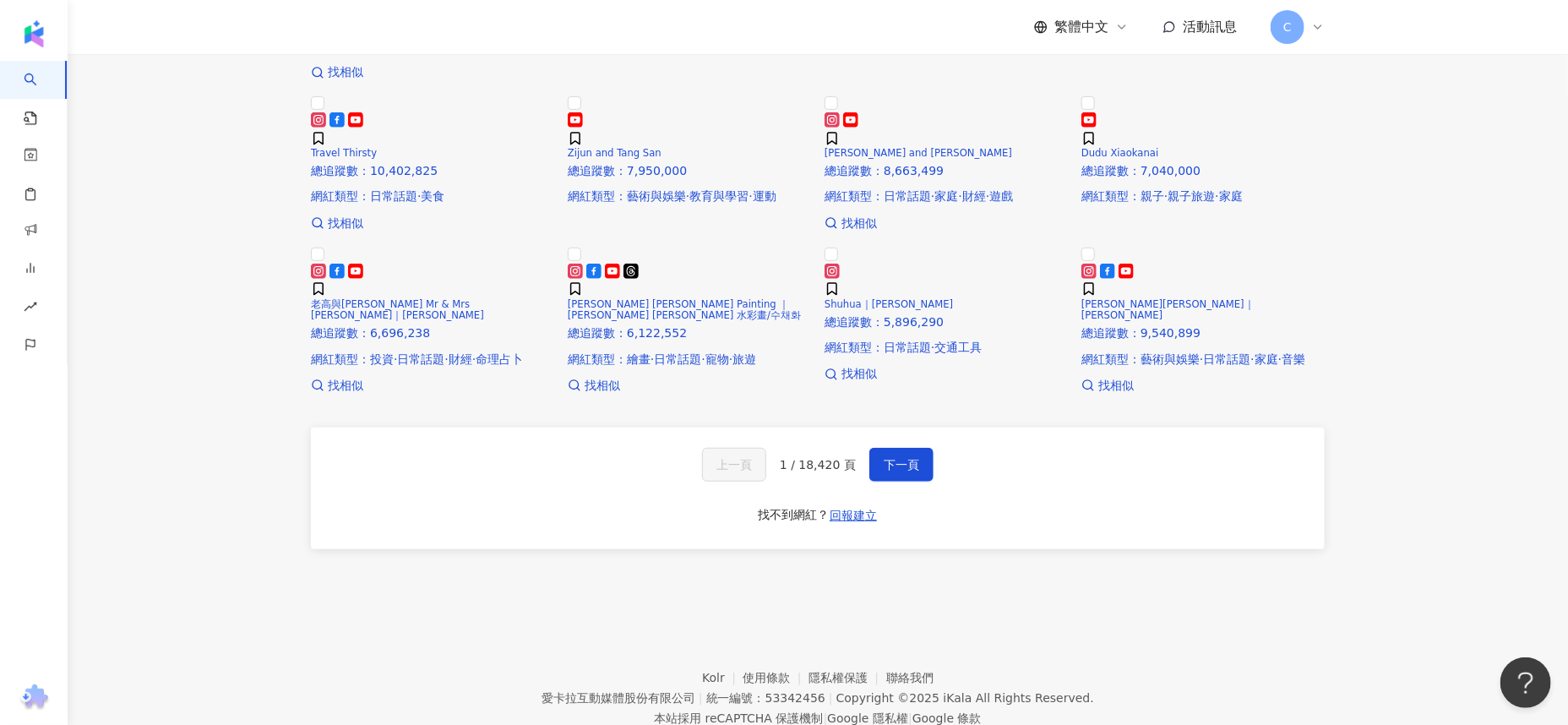
scroll to position [417, 0]
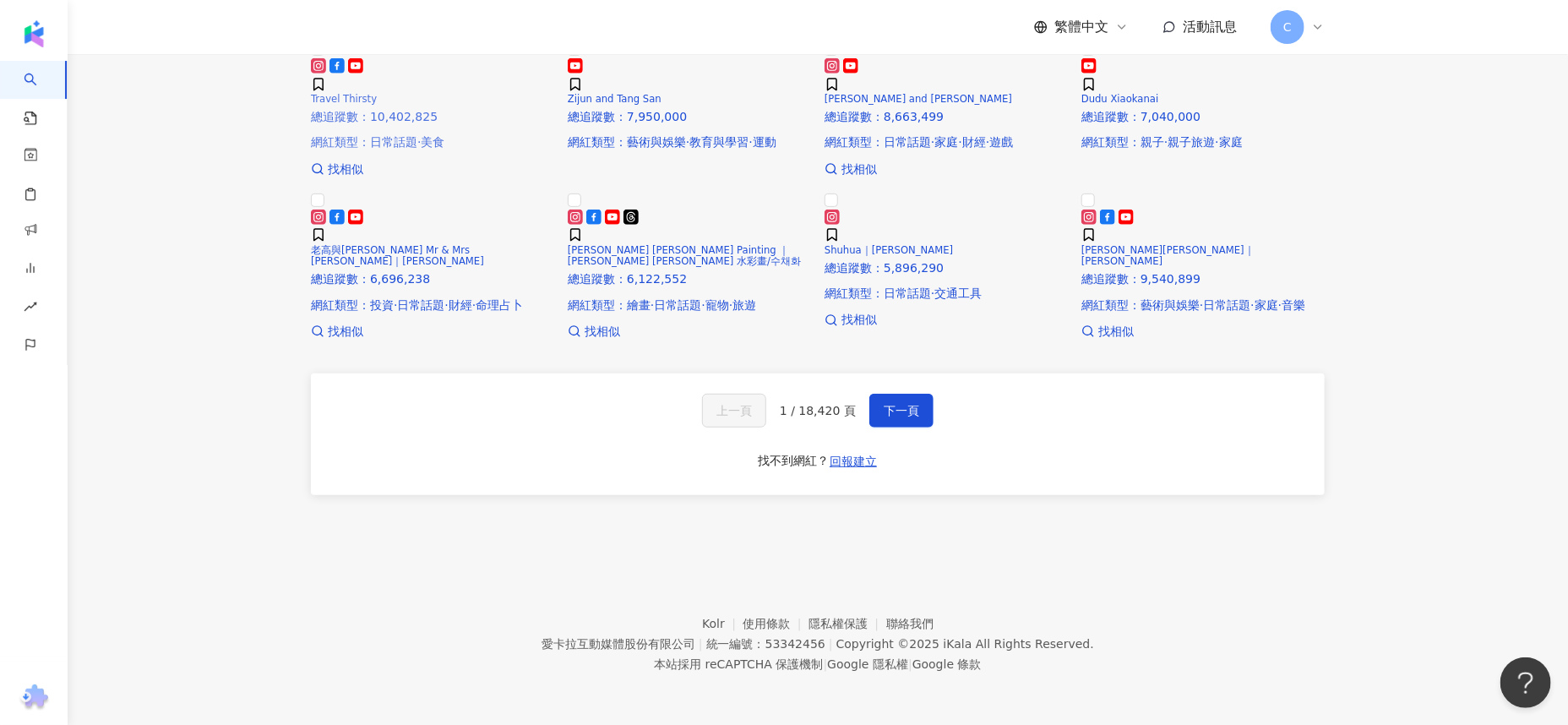
click at [480, 104] on h5 "Travel Thirsty" at bounding box center [432, 100] width 243 height 11
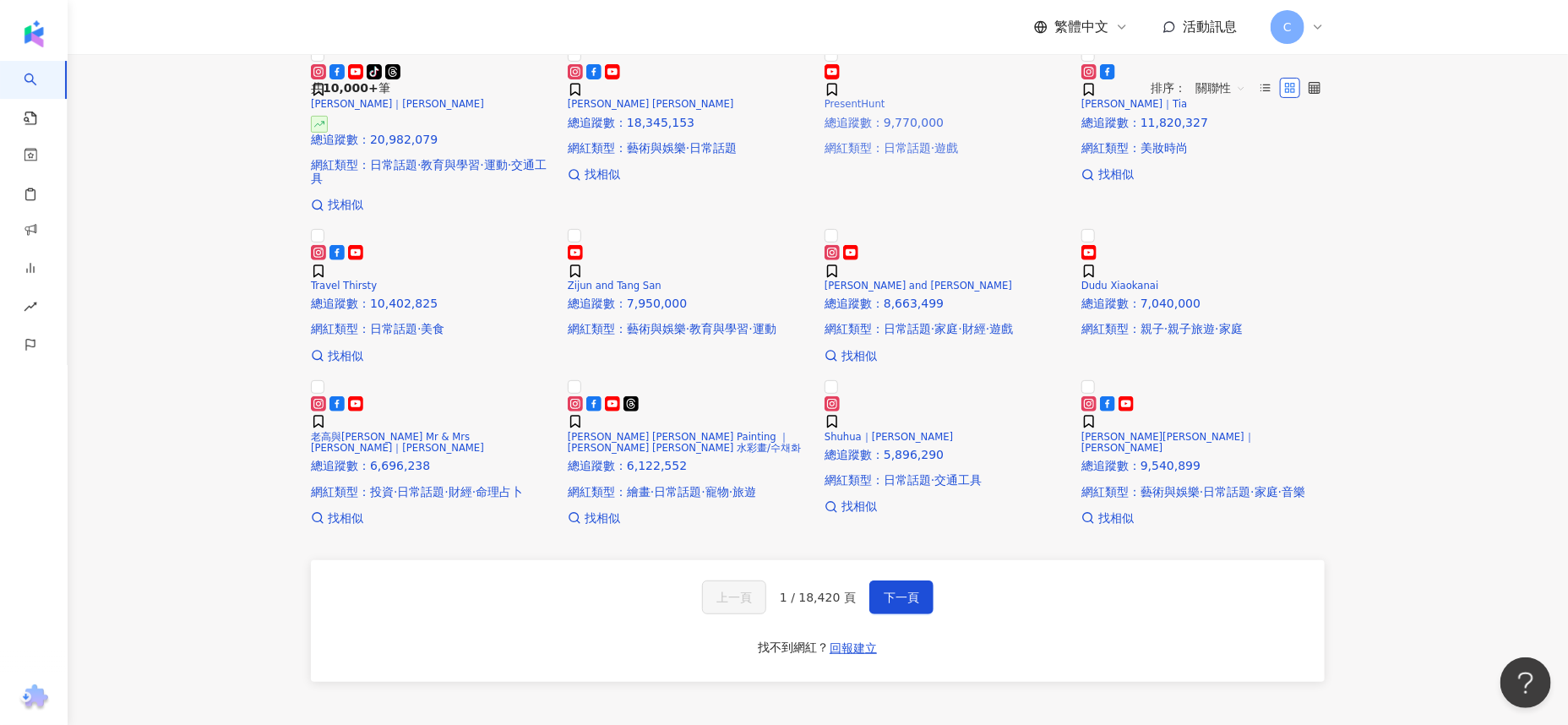
scroll to position [0, 0]
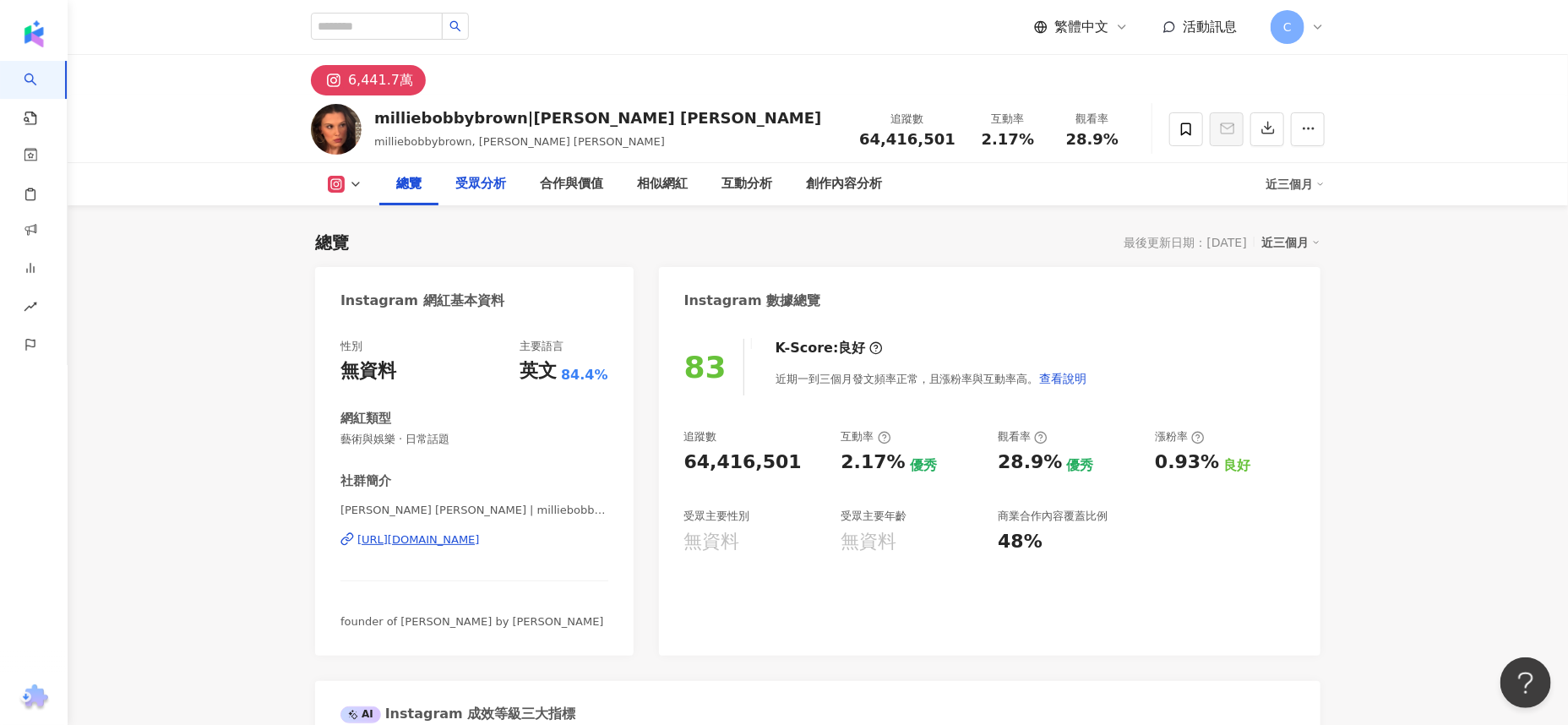
click at [490, 175] on div "受眾分析" at bounding box center [480, 184] width 51 height 20
click at [1301, 240] on div "近三個月" at bounding box center [1291, 243] width 59 height 22
click at [1299, 311] on link "近六個月" at bounding box center [1298, 310] width 47 height 18
click at [1290, 237] on div "近六個月" at bounding box center [1291, 243] width 59 height 22
click at [1295, 272] on link "近三個月" at bounding box center [1298, 277] width 47 height 18
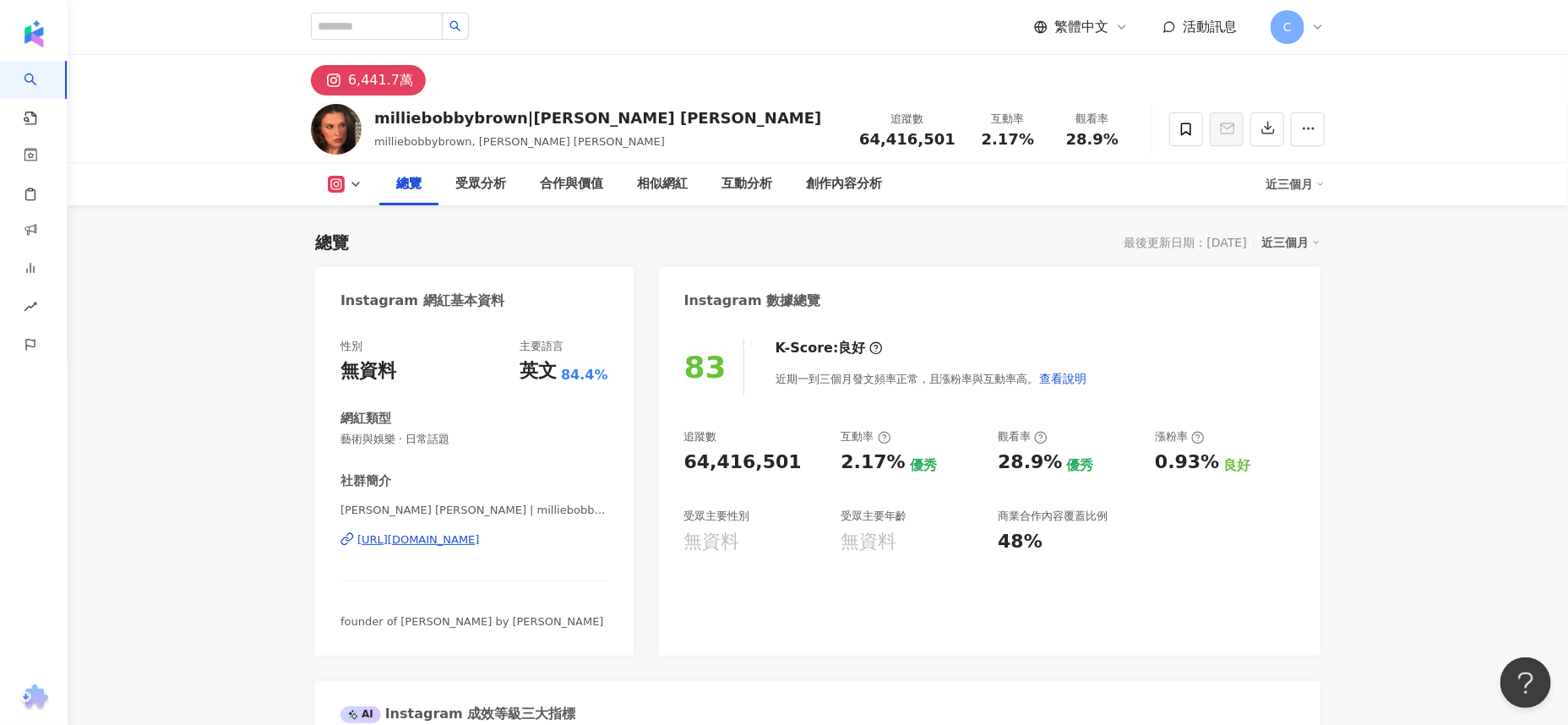
click at [1133, 295] on div "Instagram 數據總覽" at bounding box center [990, 294] width 662 height 54
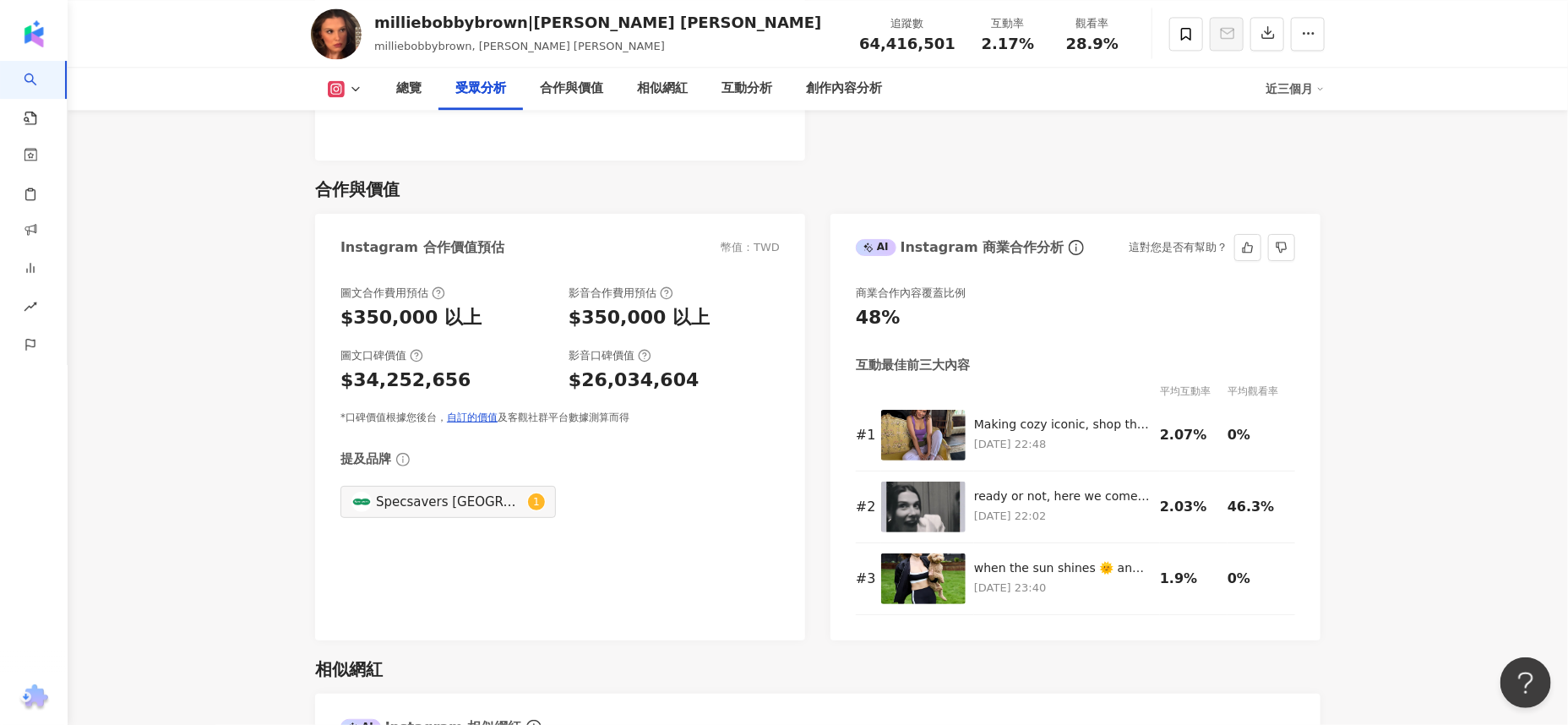
scroll to position [1688, 0]
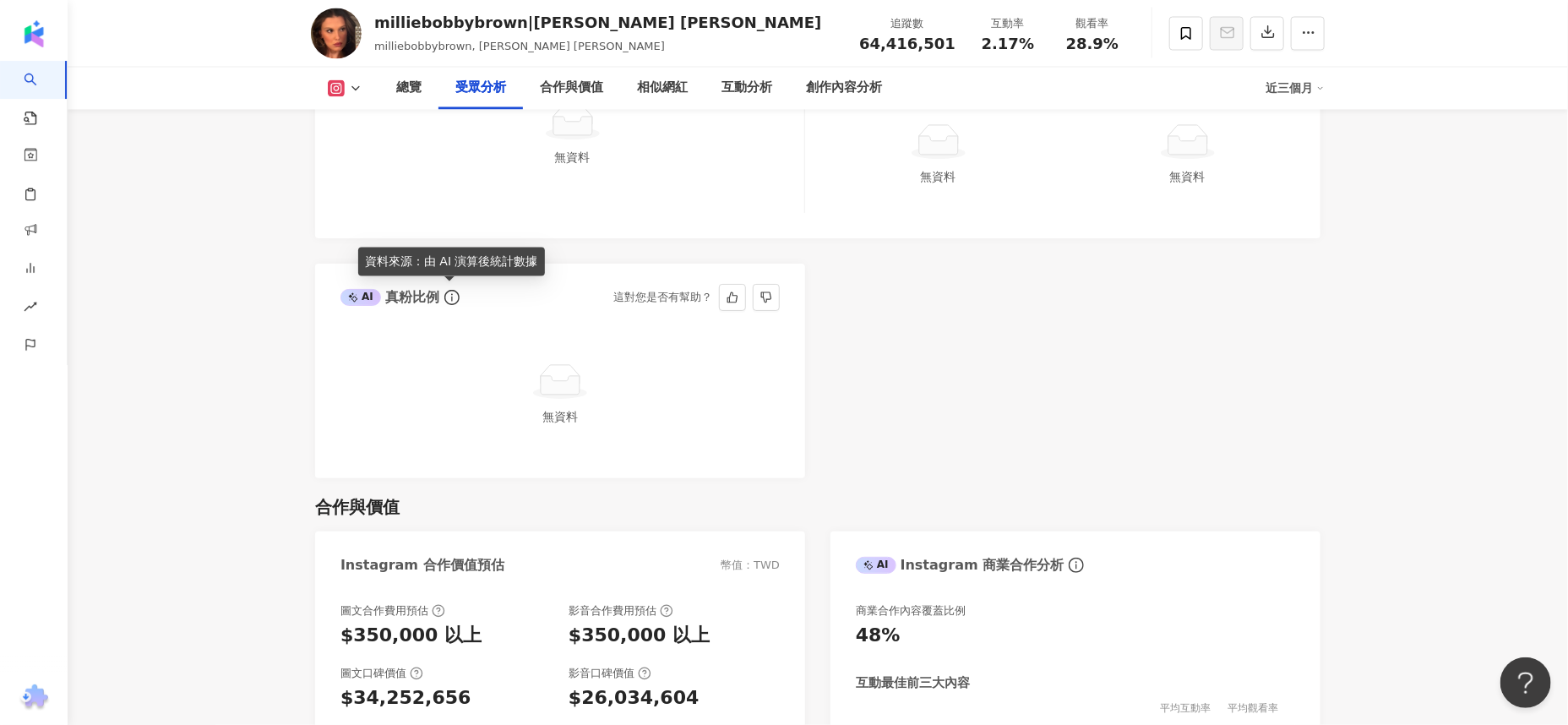
click at [451, 293] on icon "info-circle" at bounding box center [452, 296] width 2 height 7
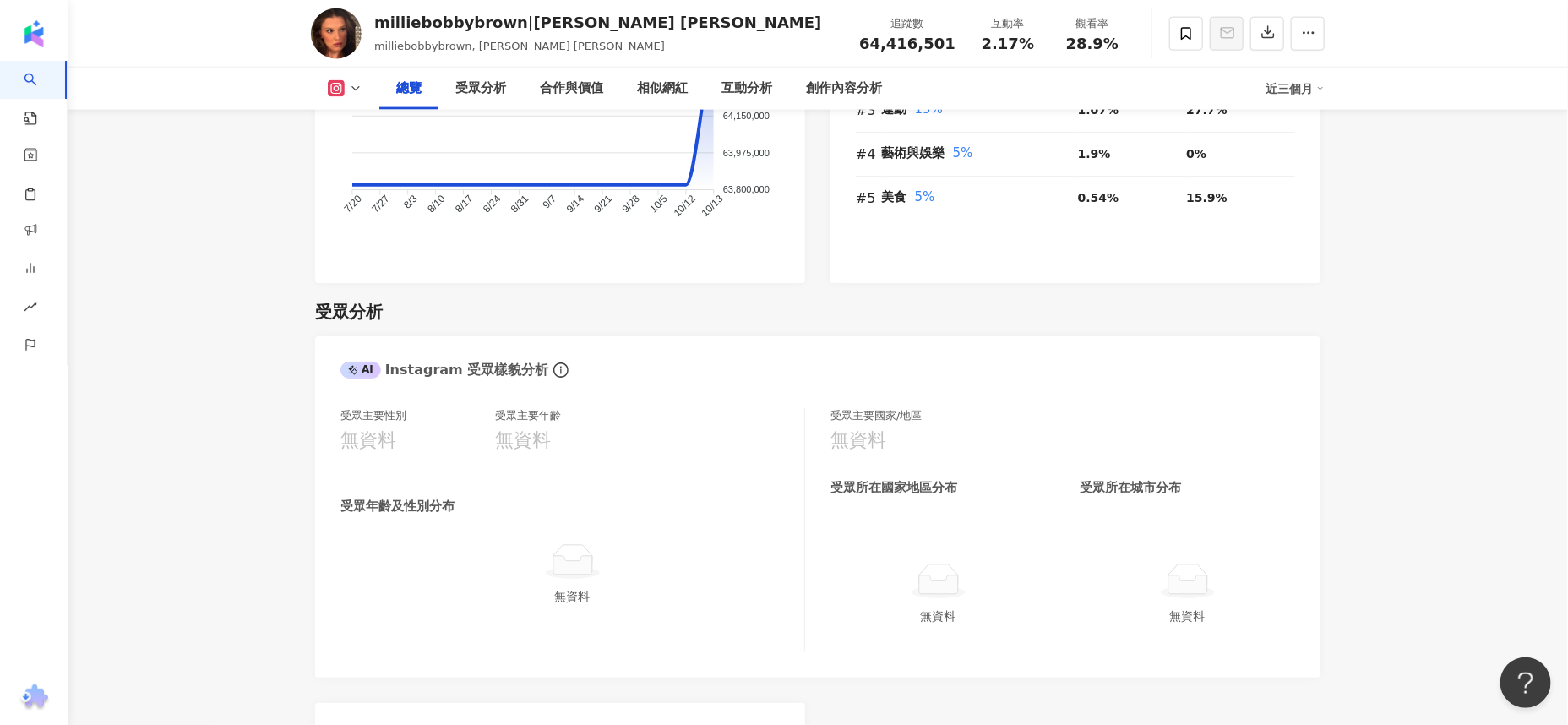
scroll to position [1371, 0]
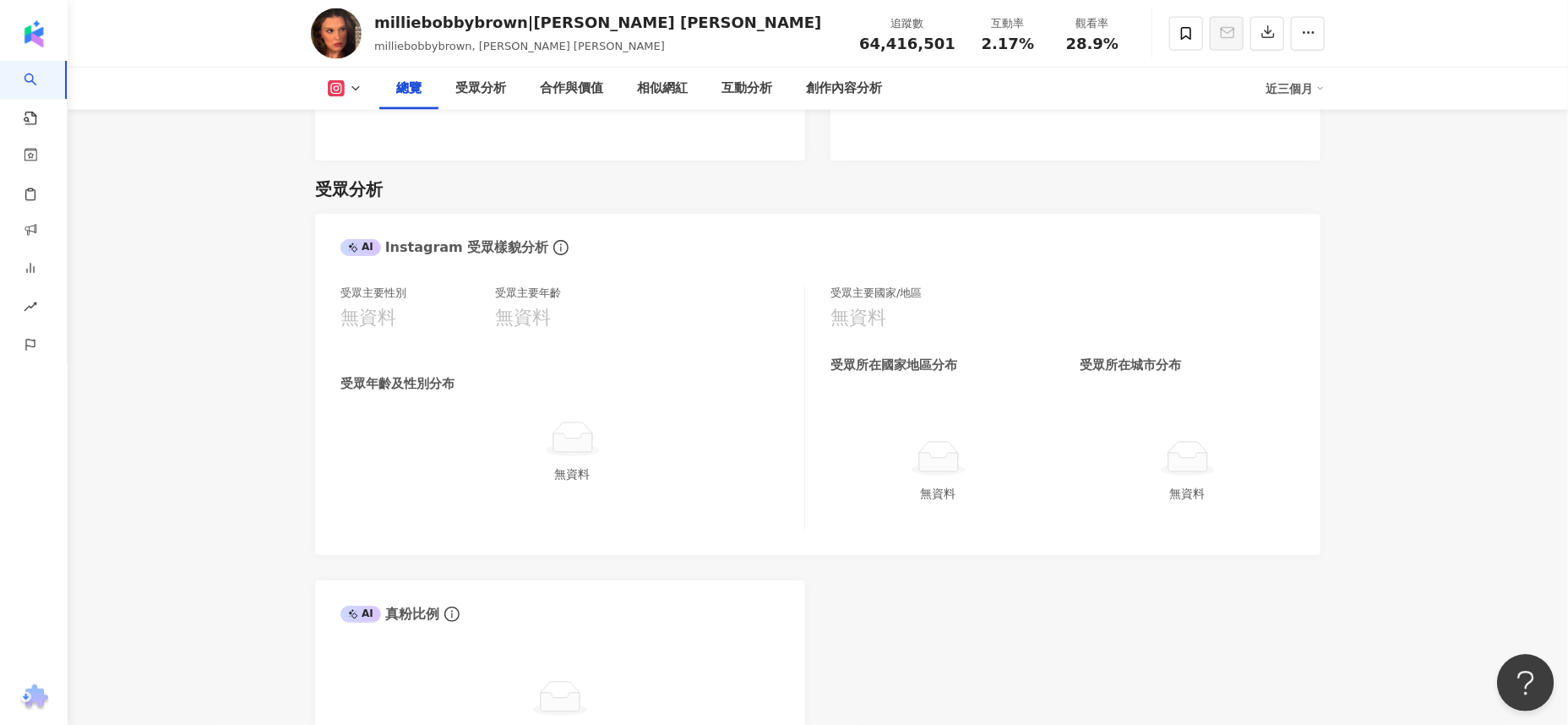
click at [1521, 676] on button "Open Beacon popover" at bounding box center [1522, 679] width 51 height 51
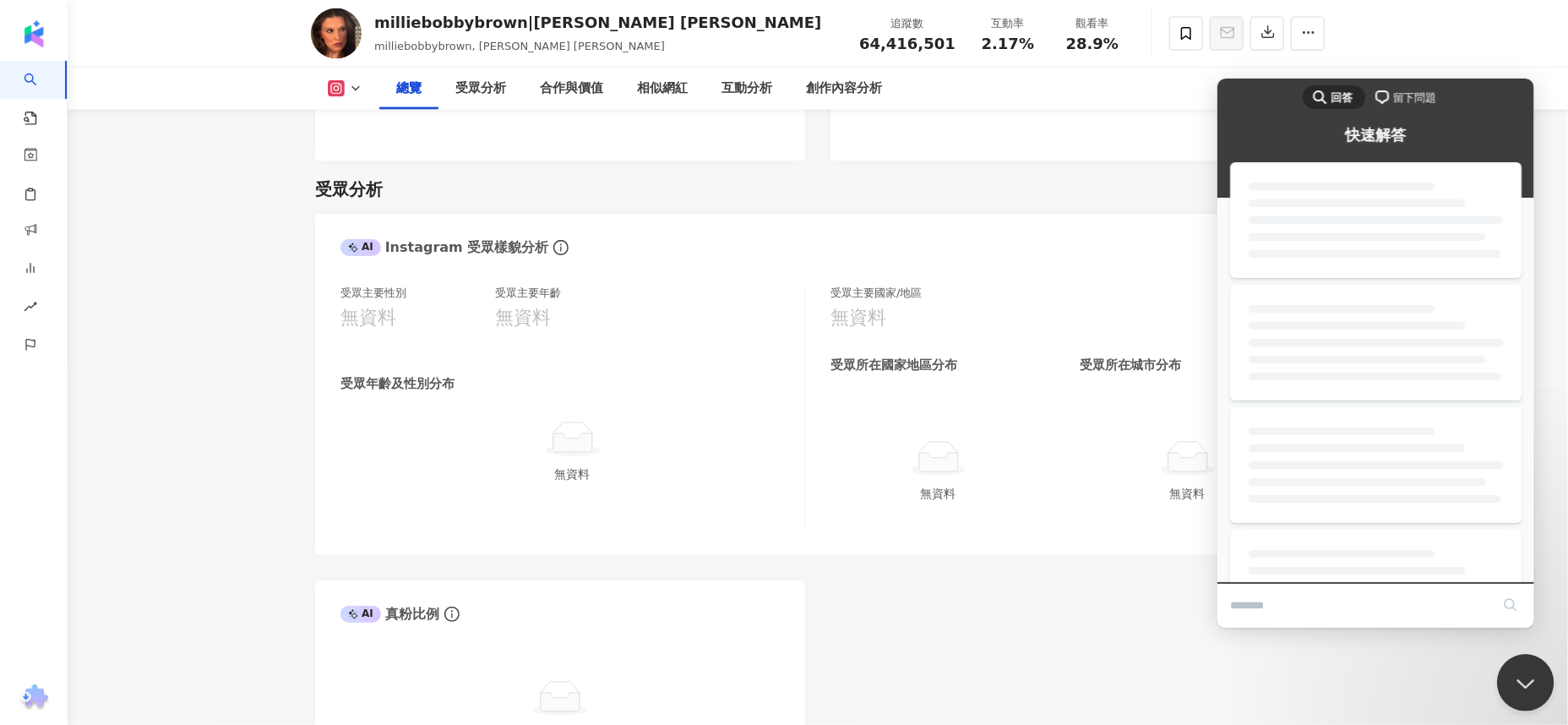
scroll to position [0, 0]
click at [1116, 646] on div "AI Instagram 受眾樣貌分析 受眾主要性別 無資料 受眾主要年齡 無資料 受眾年齡及性別分布 無資料 受眾主要國家/地區 無資料 受眾所在國家地區分…" at bounding box center [818, 503] width 1005 height 581
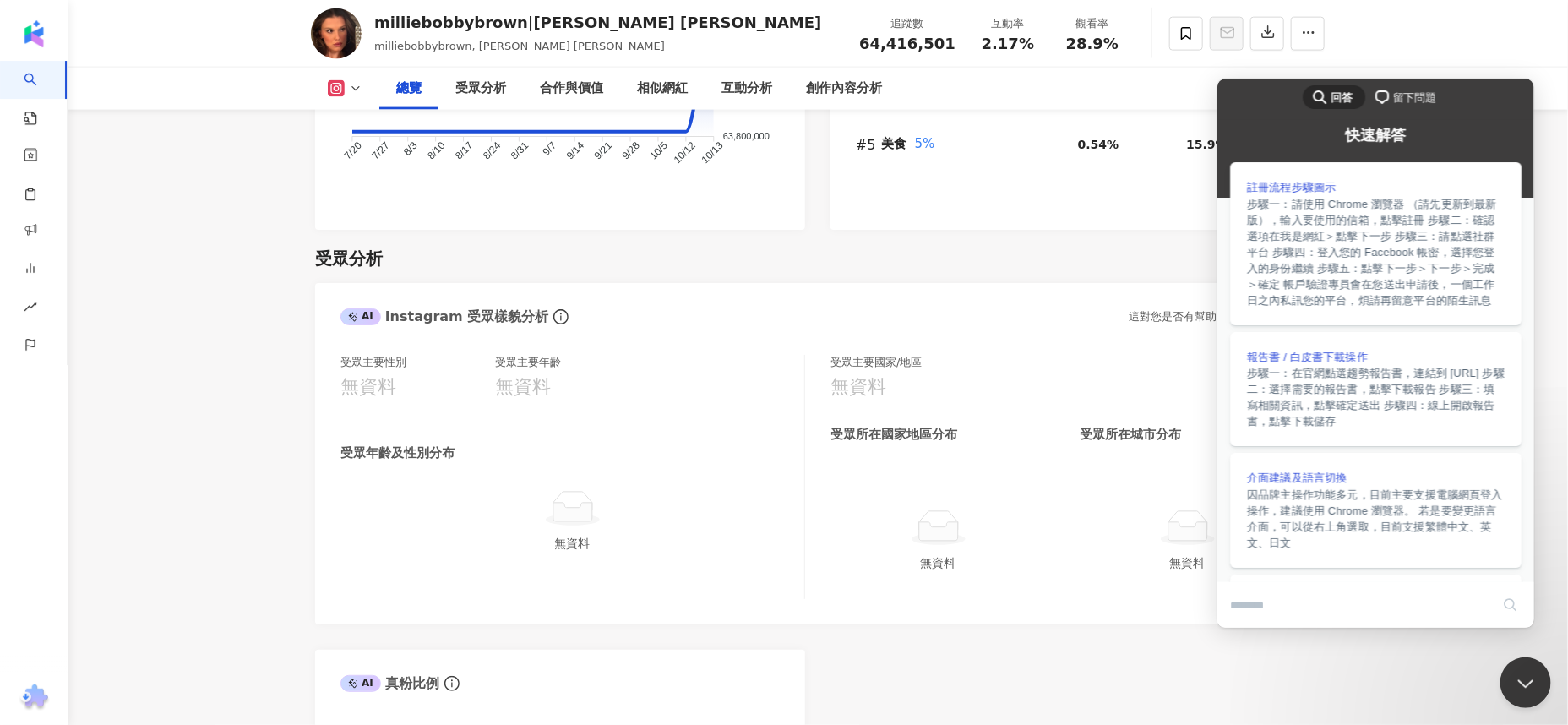
scroll to position [1266, 0]
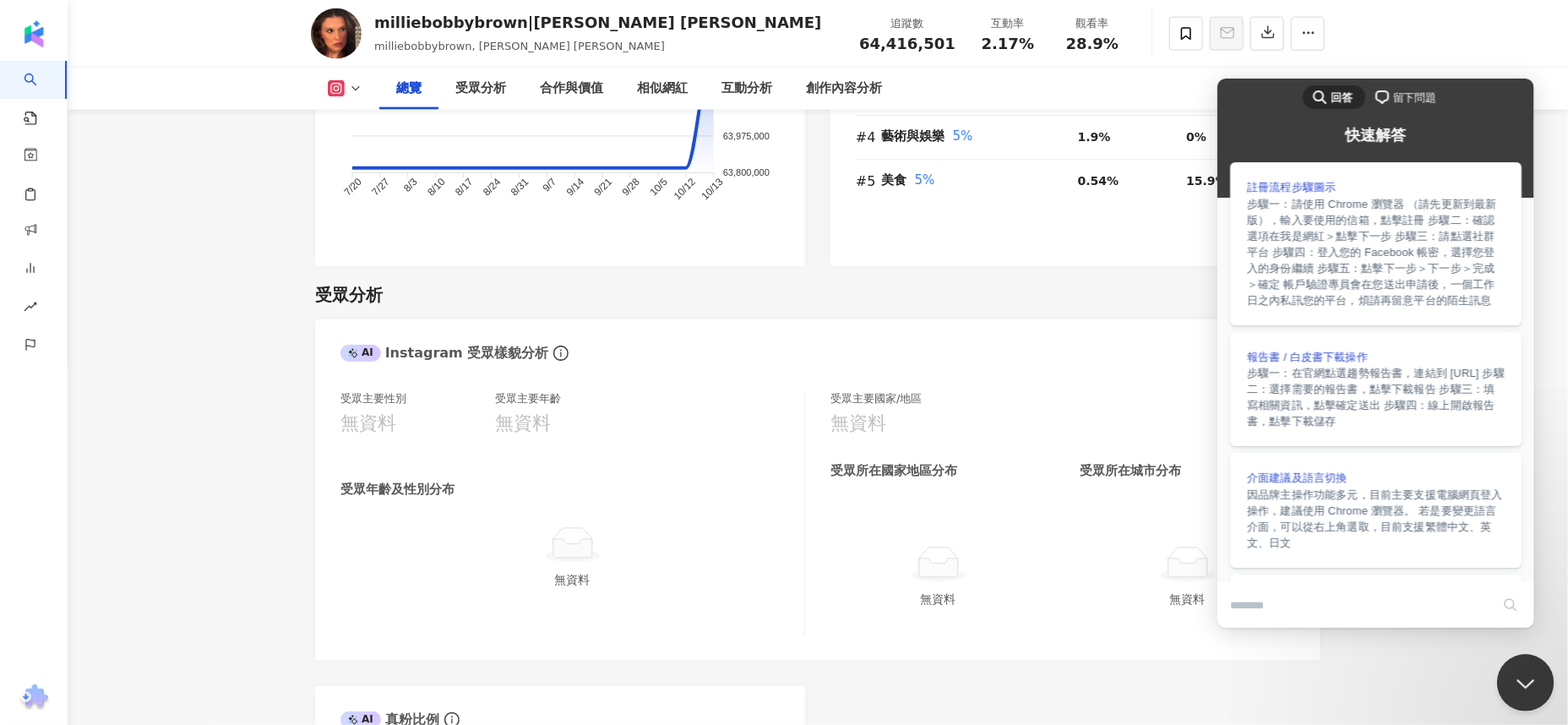
click at [1521, 681] on button "Close Beacon popover" at bounding box center [1522, 679] width 51 height 51
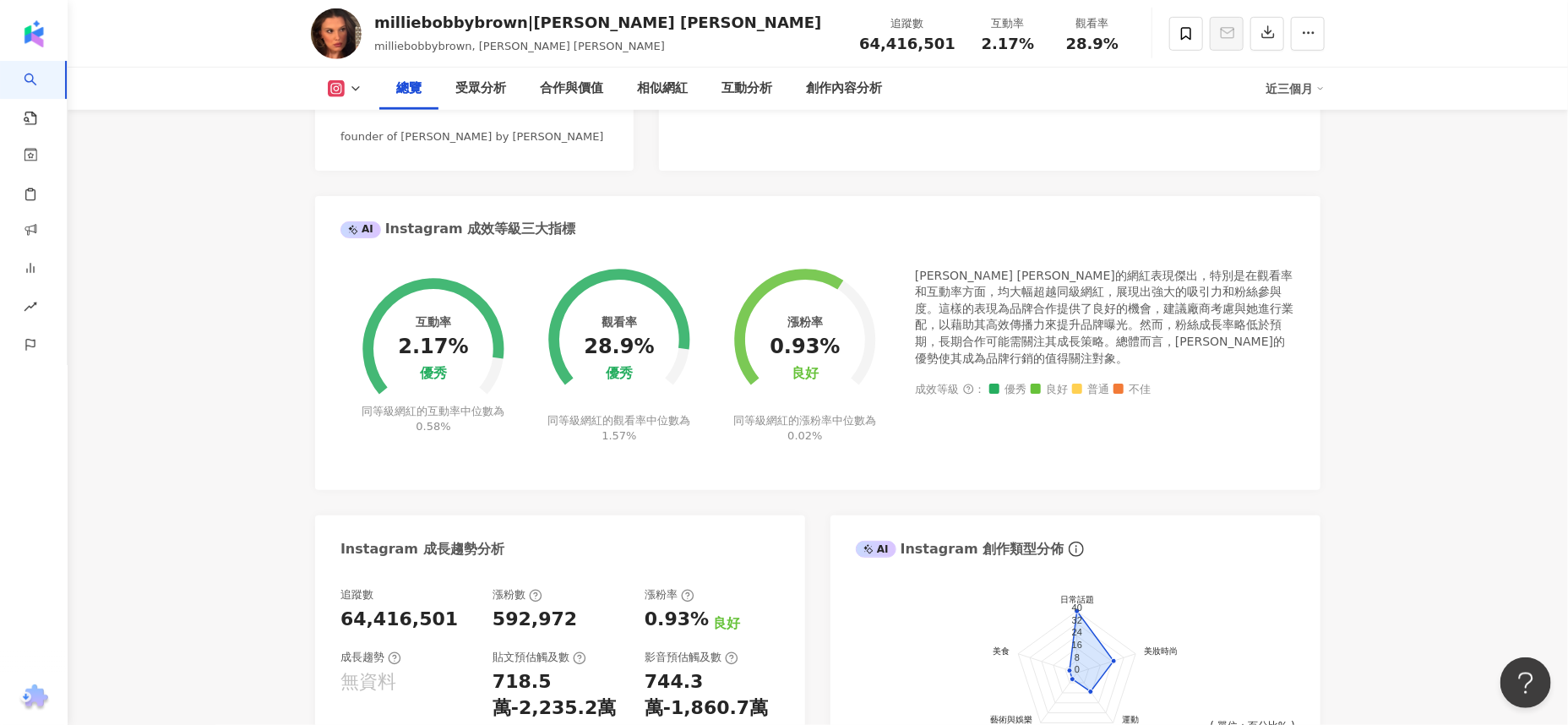
scroll to position [211, 0]
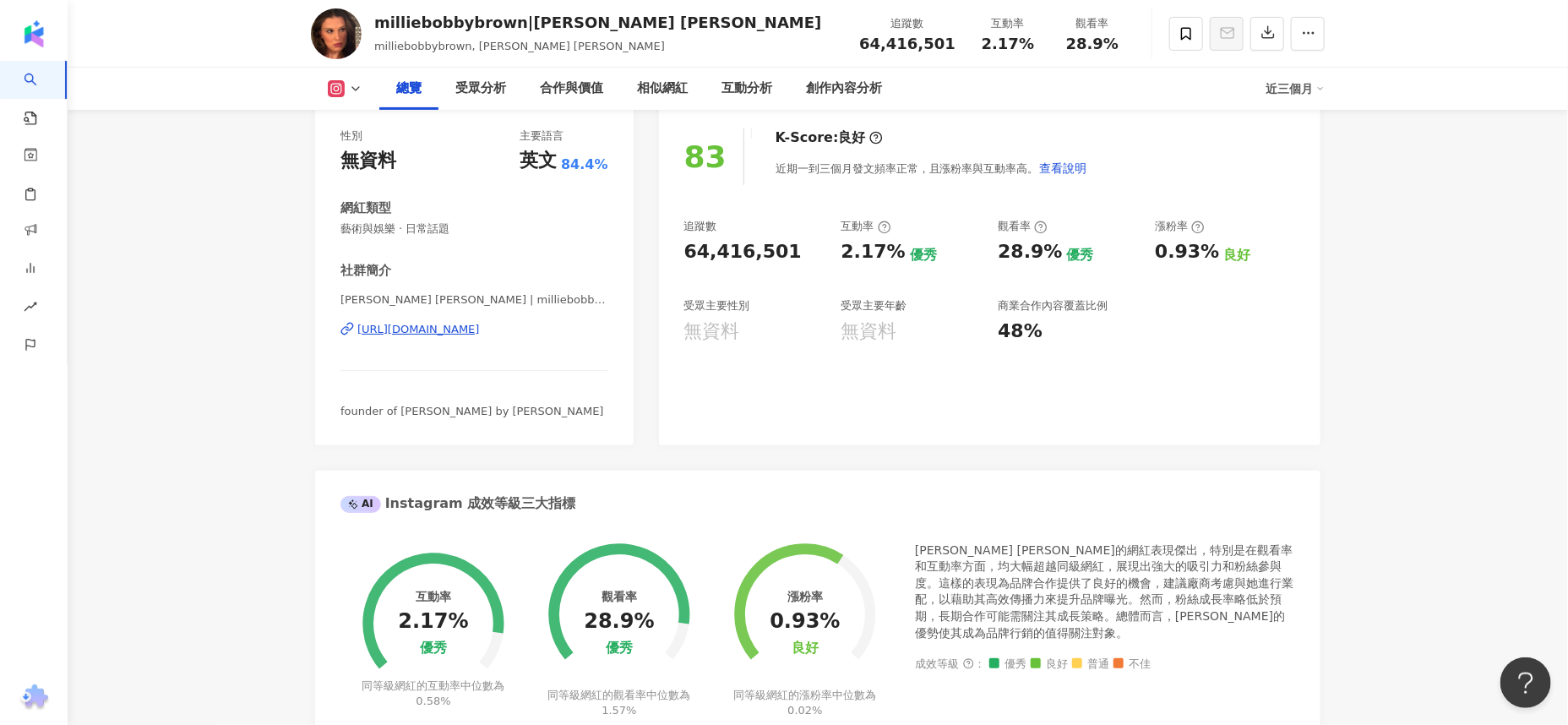
click at [356, 90] on polyline at bounding box center [355, 89] width 6 height 4
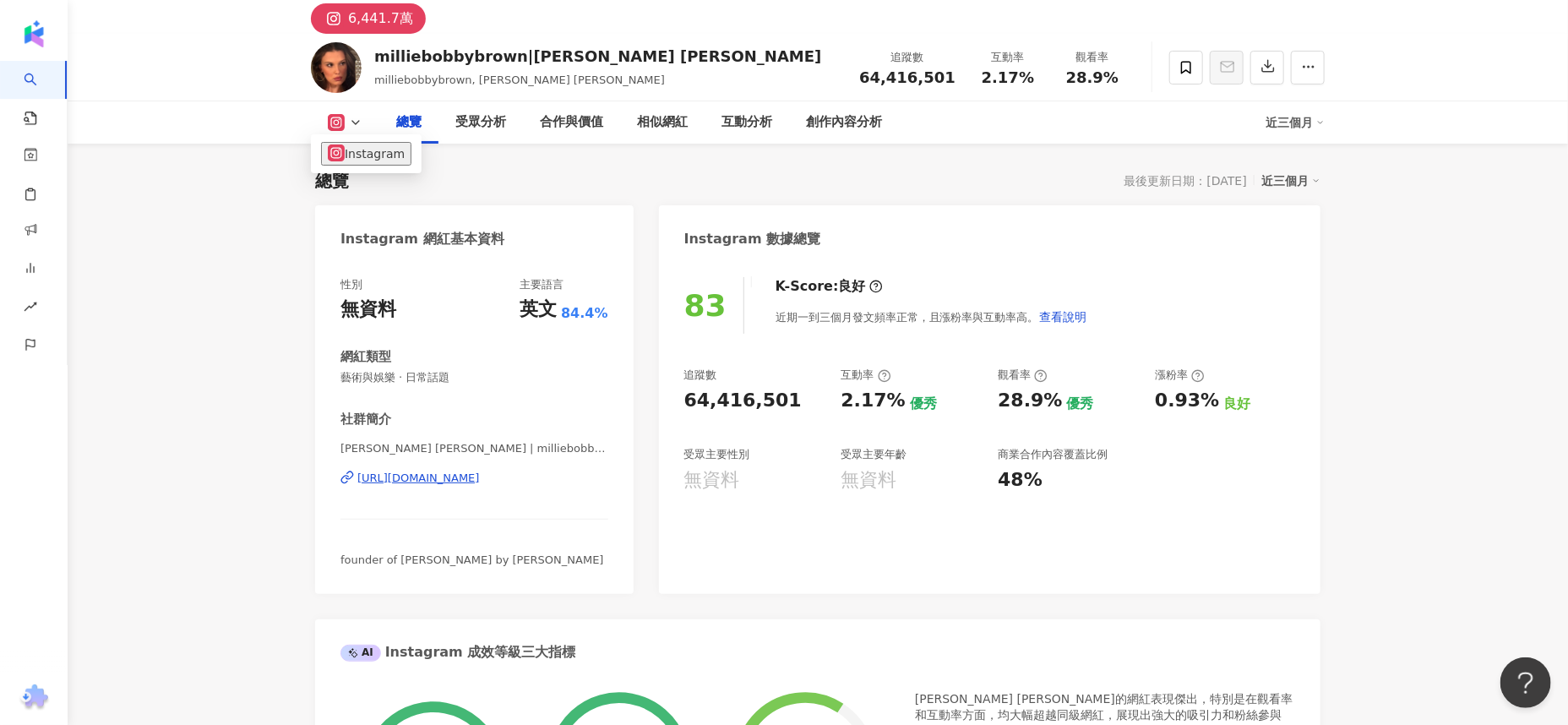
scroll to position [0, 0]
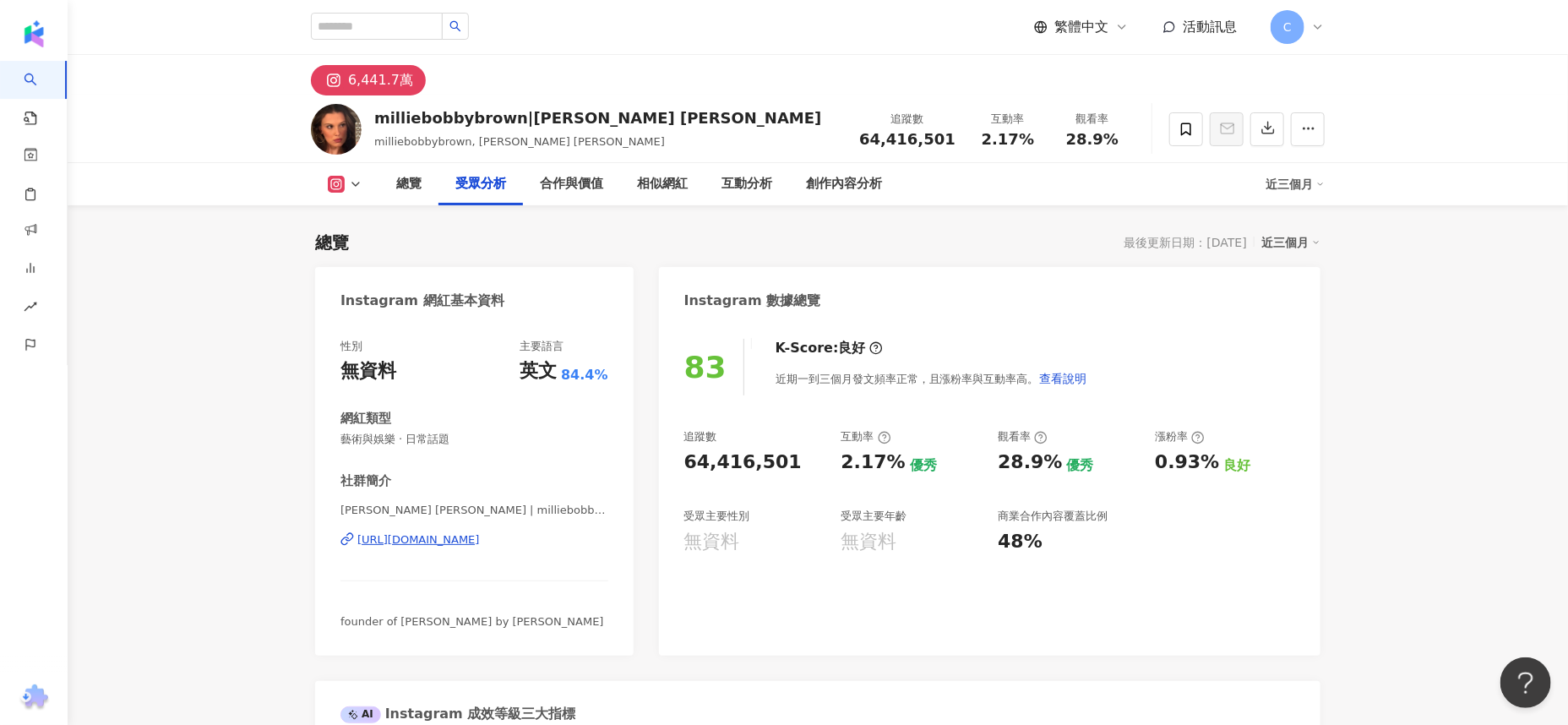
scroll to position [1421, 0]
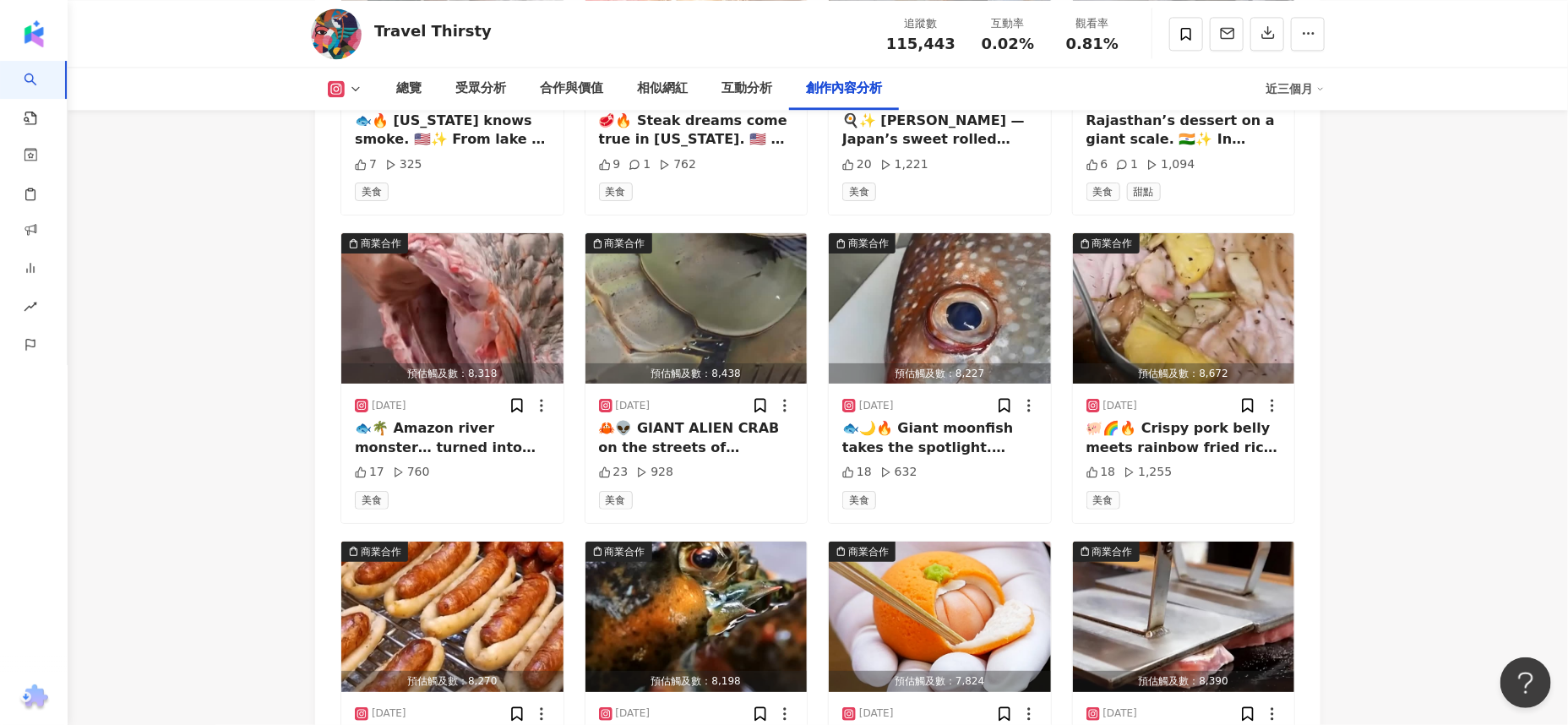
scroll to position [5526, 0]
